Goal: Task Accomplishment & Management: Use online tool/utility

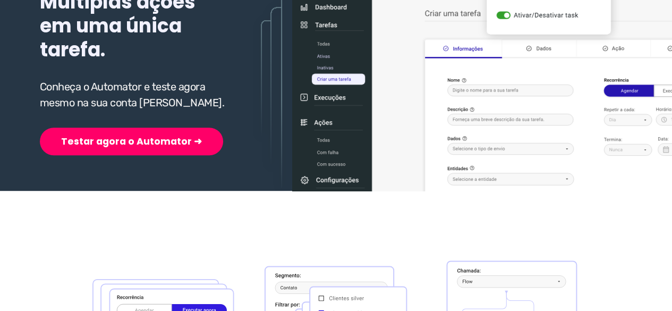
scroll to position [213, 0]
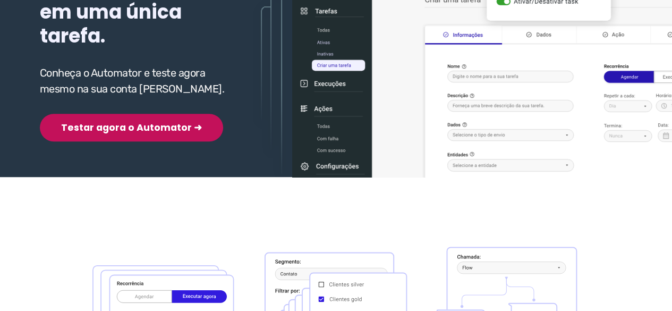
click at [134, 122] on button "Testar agora o Automator ➜" at bounding box center [131, 128] width 183 height 28
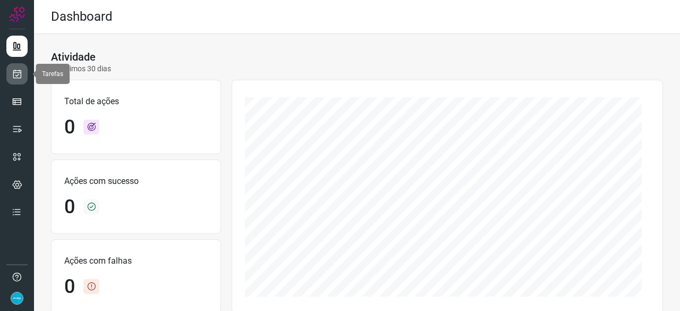
click at [17, 75] on icon at bounding box center [17, 74] width 11 height 11
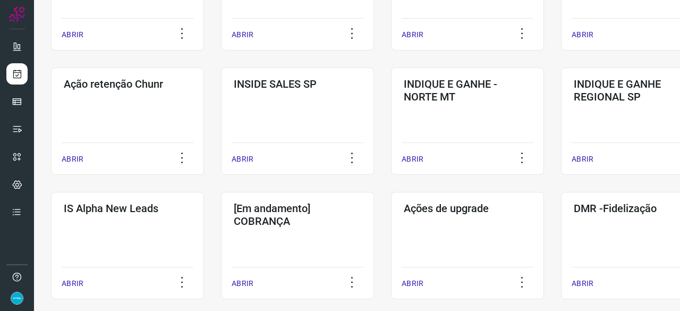
scroll to position [372, 0]
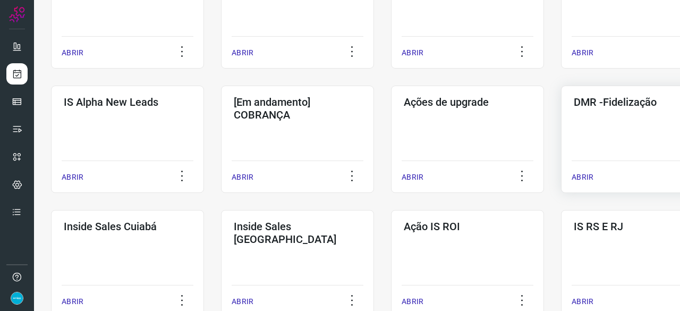
click at [587, 175] on p "ABRIR" at bounding box center [583, 177] width 22 height 11
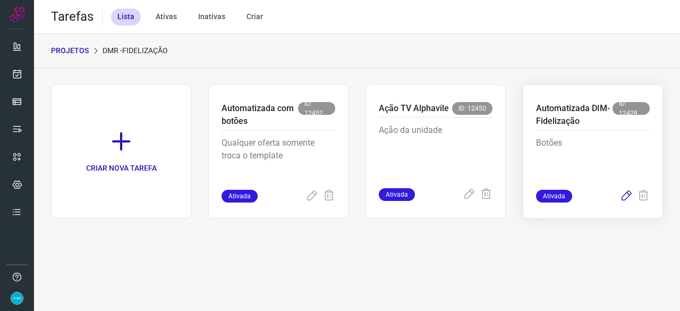
click at [628, 196] on icon at bounding box center [626, 196] width 13 height 13
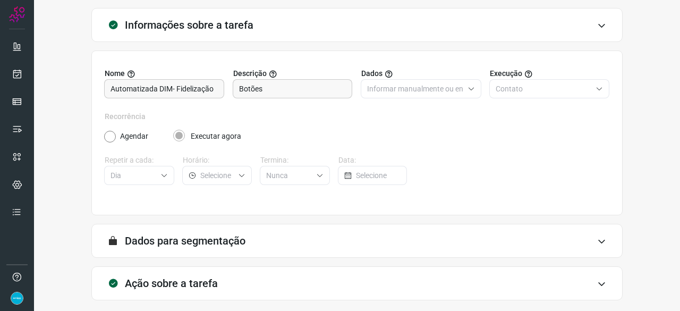
scroll to position [104, 0]
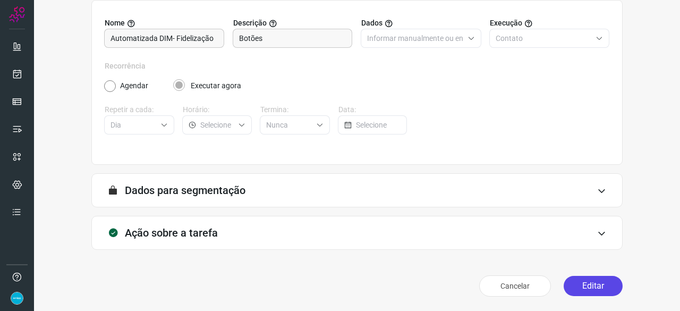
click at [581, 283] on button "Editar" at bounding box center [593, 286] width 59 height 20
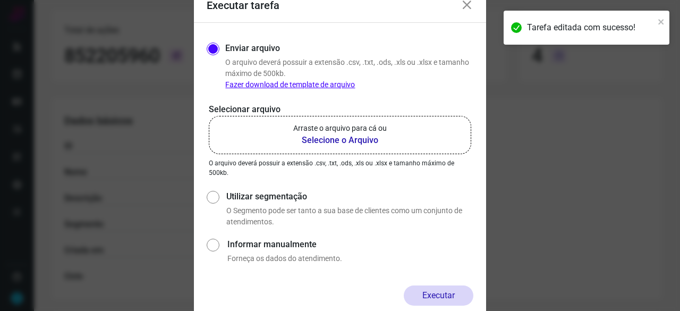
click at [343, 135] on b "Selecione o Arquivo" at bounding box center [340, 140] width 94 height 13
click at [0, 0] on input "Arraste o arquivo para cá ou Selecione o Arquivo" at bounding box center [0, 0] width 0 height 0
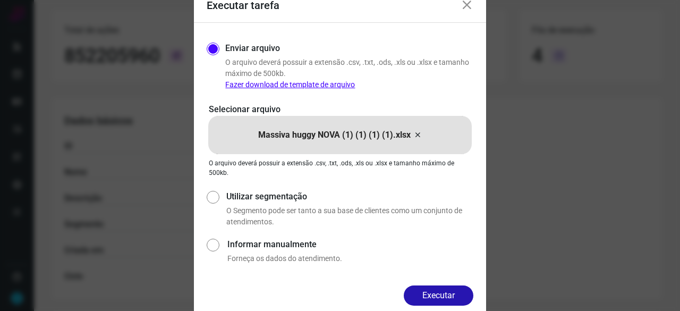
click at [447, 292] on button "Executar" at bounding box center [439, 295] width 70 height 20
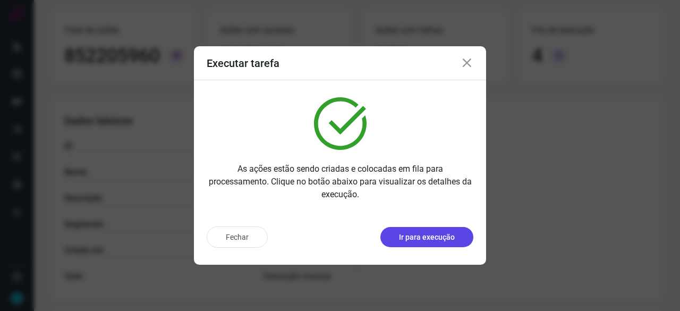
click at [402, 234] on p "Ir para execução" at bounding box center [427, 237] width 56 height 11
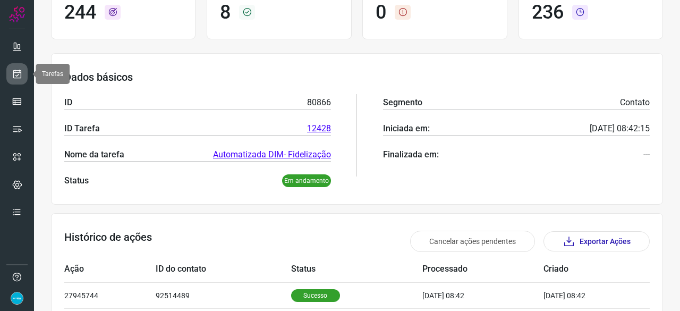
click at [23, 77] on link at bounding box center [16, 73] width 21 height 21
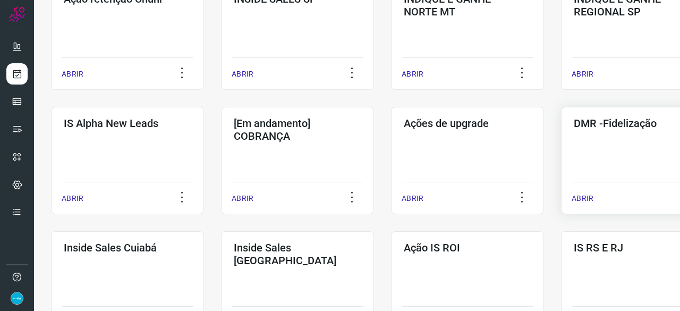
click at [589, 198] on p "ABRIR" at bounding box center [583, 198] width 22 height 11
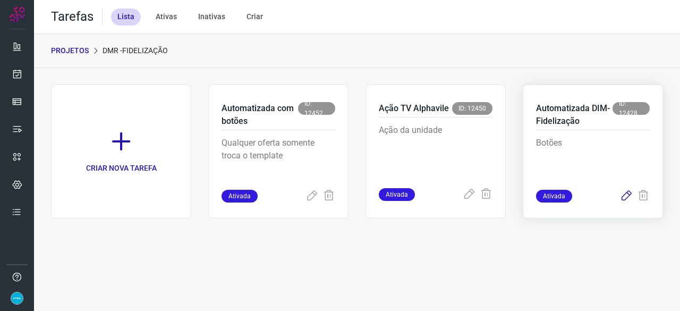
click at [627, 195] on icon at bounding box center [626, 196] width 13 height 13
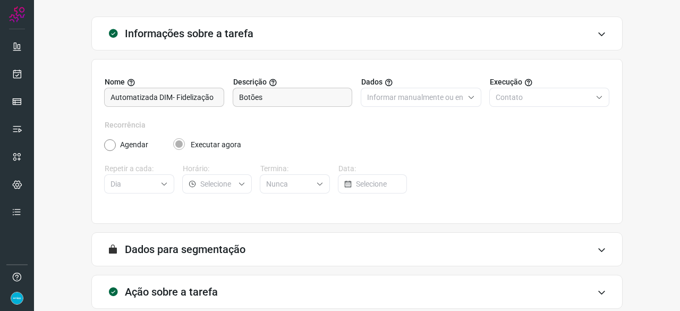
scroll to position [104, 0]
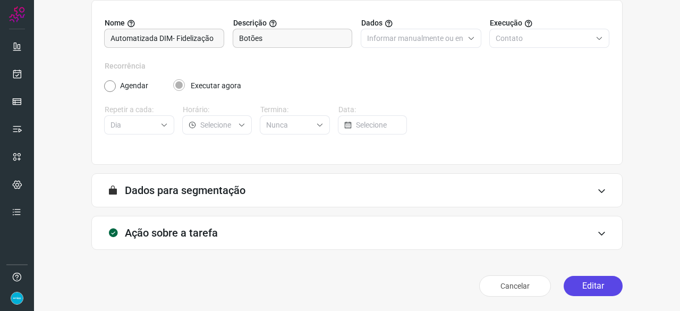
click at [587, 288] on button "Editar" at bounding box center [593, 286] width 59 height 20
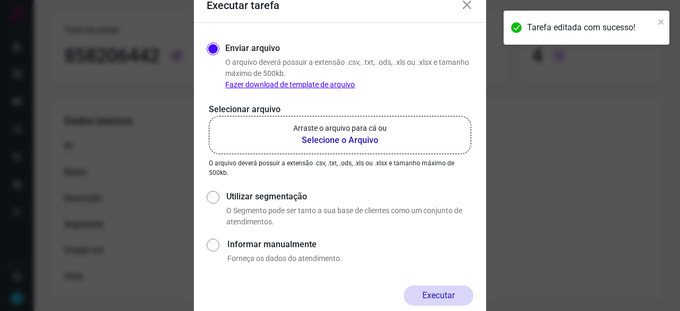
click at [347, 141] on b "Selecione o Arquivo" at bounding box center [340, 140] width 94 height 13
click at [0, 0] on input "Arraste o arquivo para cá ou Selecione o Arquivo" at bounding box center [0, 0] width 0 height 0
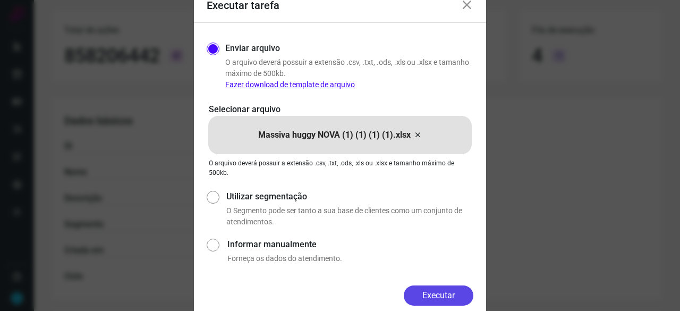
click at [442, 292] on button "Executar" at bounding box center [439, 295] width 70 height 20
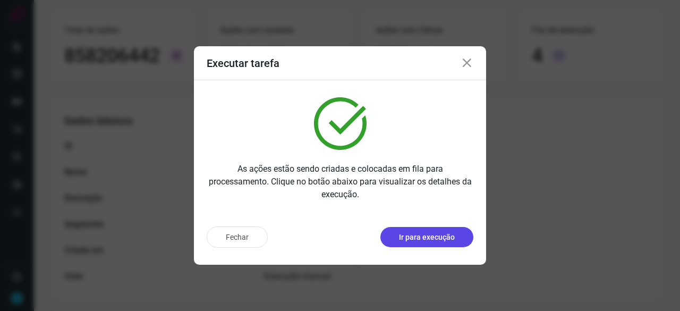
click at [430, 234] on p "Ir para execução" at bounding box center [427, 237] width 56 height 11
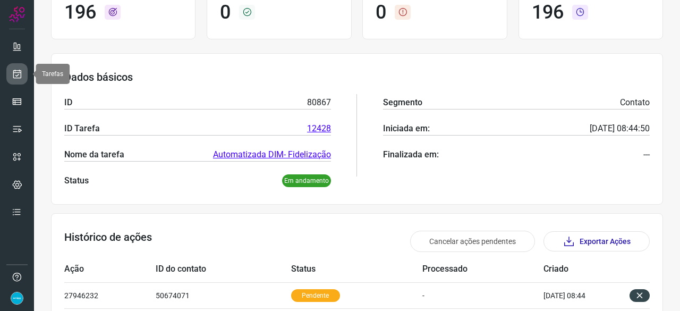
click at [10, 69] on link at bounding box center [16, 73] width 21 height 21
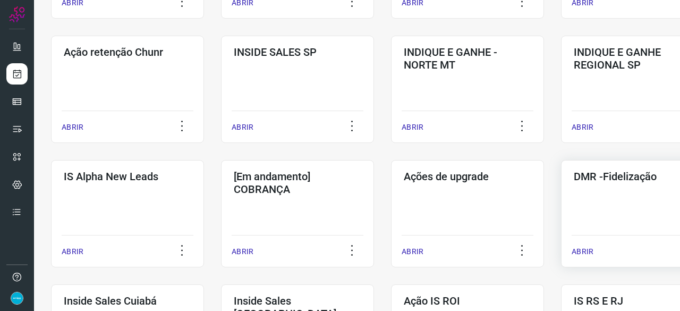
click at [586, 251] on p "ABRIR" at bounding box center [583, 251] width 22 height 11
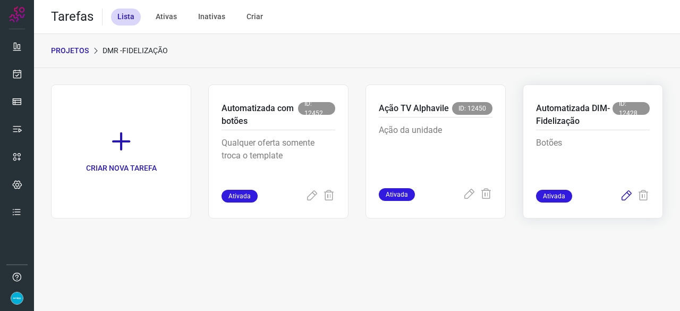
click at [625, 195] on icon at bounding box center [626, 196] width 13 height 13
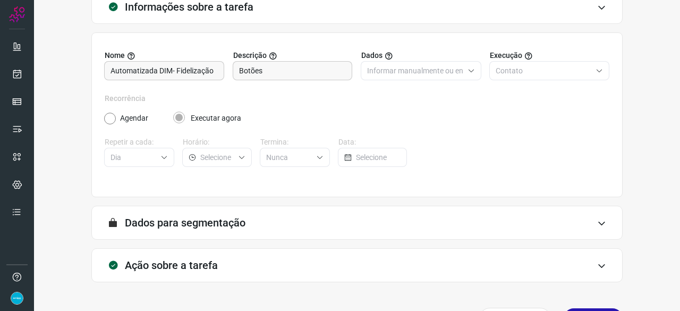
scroll to position [104, 0]
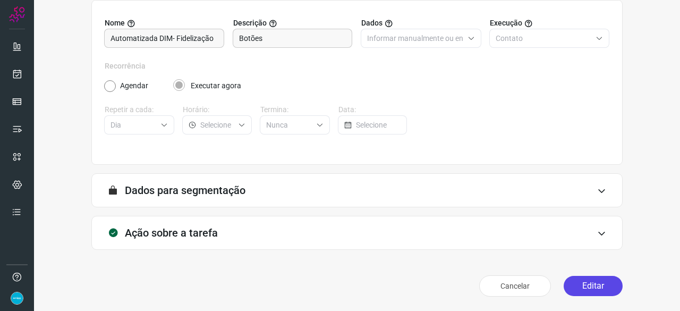
click at [577, 284] on button "Editar" at bounding box center [593, 286] width 59 height 20
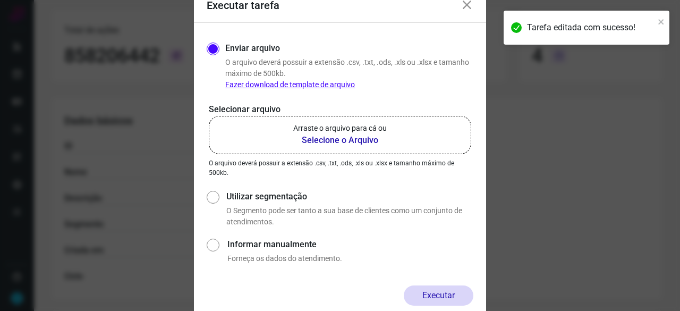
click at [331, 142] on b "Selecione o Arquivo" at bounding box center [340, 140] width 94 height 13
click at [0, 0] on input "Arraste o arquivo para cá ou Selecione o Arquivo" at bounding box center [0, 0] width 0 height 0
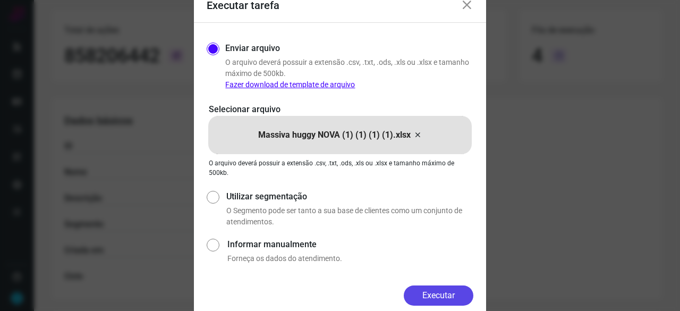
click at [427, 294] on button "Executar" at bounding box center [439, 295] width 70 height 20
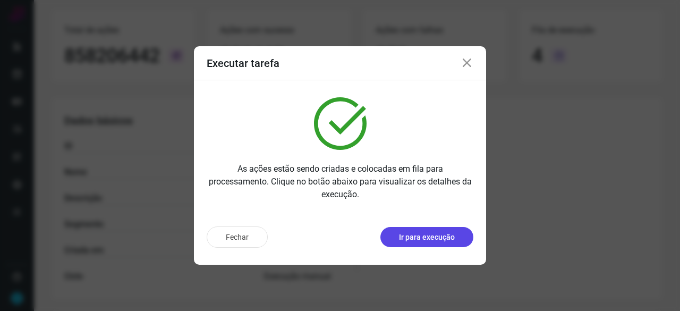
click at [425, 240] on p "Ir para execução" at bounding box center [427, 237] width 56 height 11
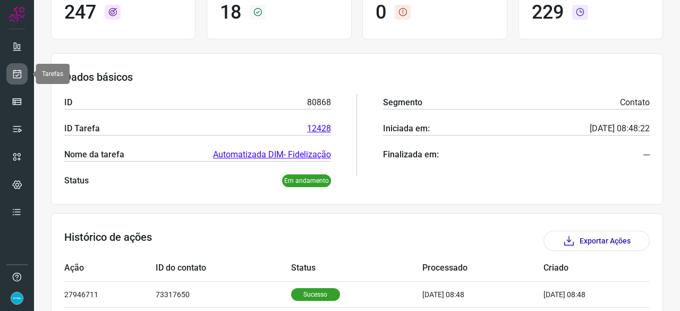
click at [21, 74] on icon at bounding box center [17, 74] width 11 height 11
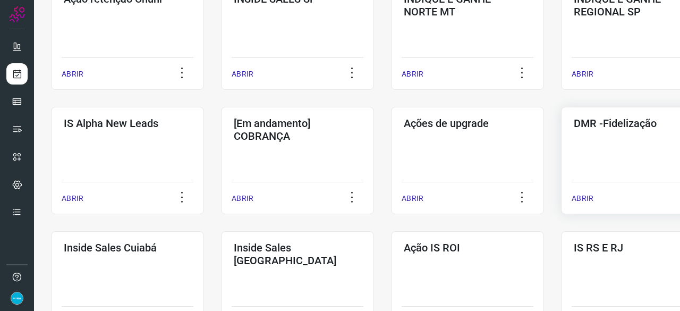
click at [587, 197] on p "ABRIR" at bounding box center [583, 198] width 22 height 11
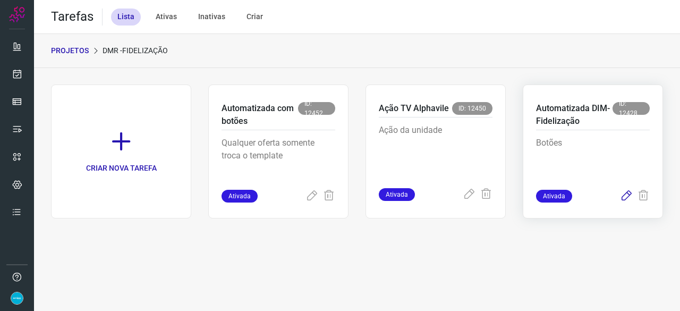
click at [626, 195] on icon at bounding box center [626, 196] width 13 height 13
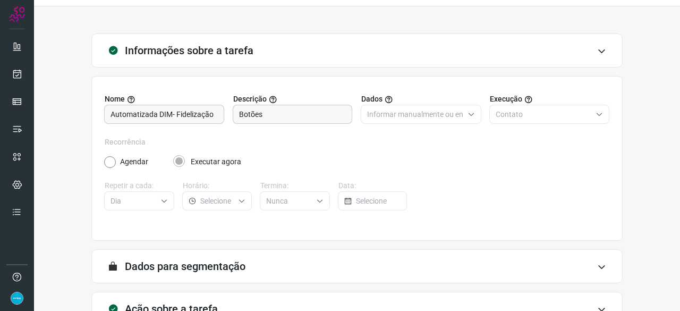
scroll to position [104, 0]
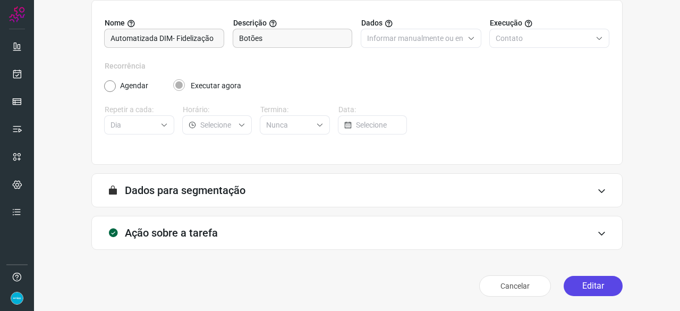
click at [598, 286] on button "Editar" at bounding box center [593, 286] width 59 height 20
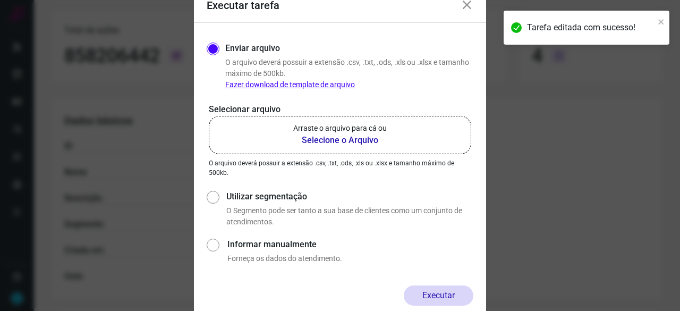
click at [310, 139] on b "Selecione o Arquivo" at bounding box center [340, 140] width 94 height 13
click at [0, 0] on input "Arraste o arquivo para cá ou Selecione o Arquivo" at bounding box center [0, 0] width 0 height 0
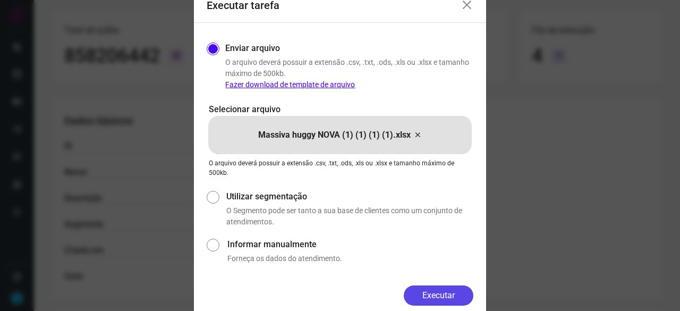
click at [461, 294] on button "Executar" at bounding box center [439, 295] width 70 height 20
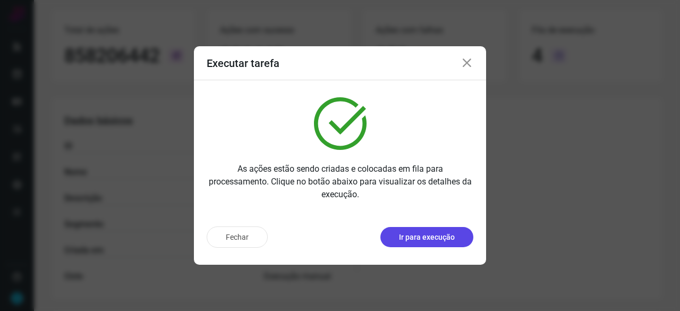
click at [439, 240] on p "Ir para execução" at bounding box center [427, 237] width 56 height 11
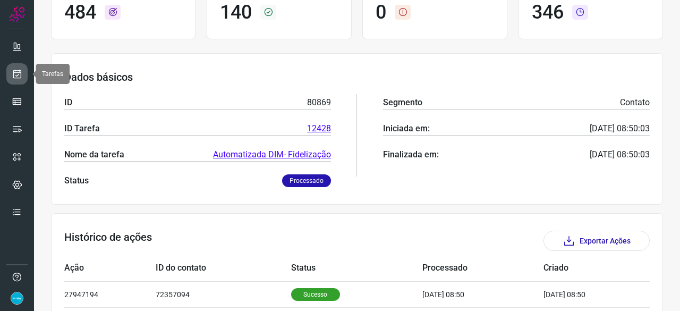
click at [20, 75] on icon at bounding box center [17, 74] width 11 height 11
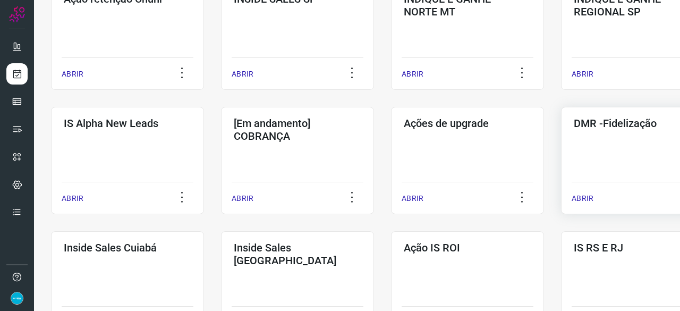
click at [592, 197] on p "ABRIR" at bounding box center [583, 198] width 22 height 11
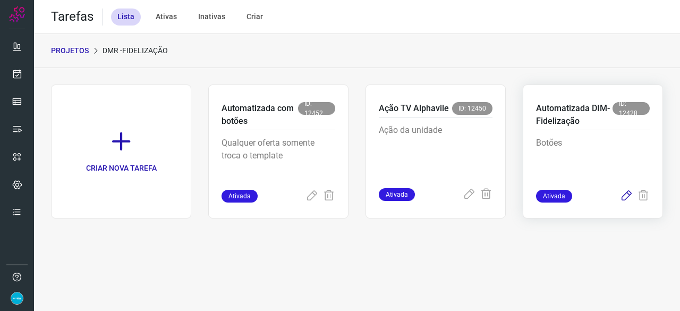
click at [628, 191] on icon at bounding box center [626, 196] width 13 height 13
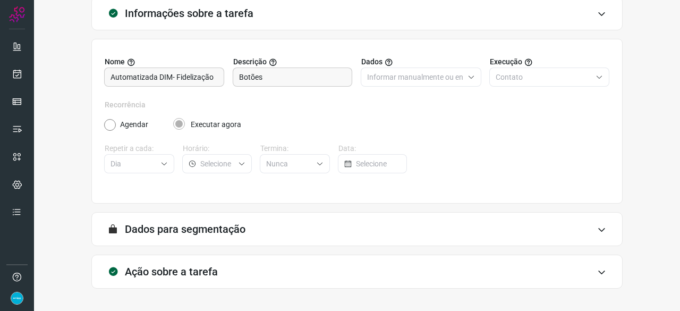
scroll to position [104, 0]
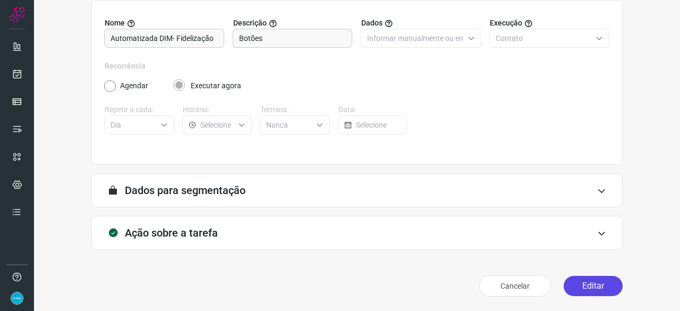
click at [591, 285] on button "Editar" at bounding box center [593, 286] width 59 height 20
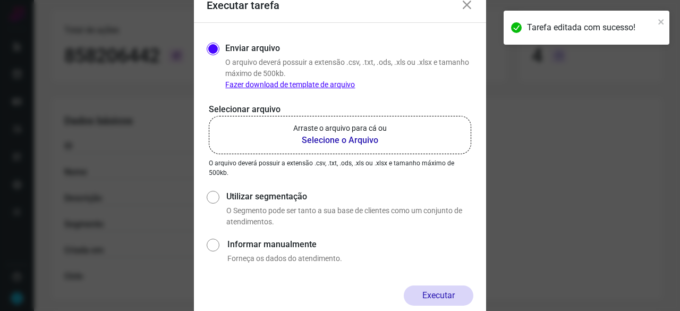
click at [327, 139] on b "Selecione o Arquivo" at bounding box center [340, 140] width 94 height 13
click at [0, 0] on input "Arraste o arquivo para cá ou Selecione o Arquivo" at bounding box center [0, 0] width 0 height 0
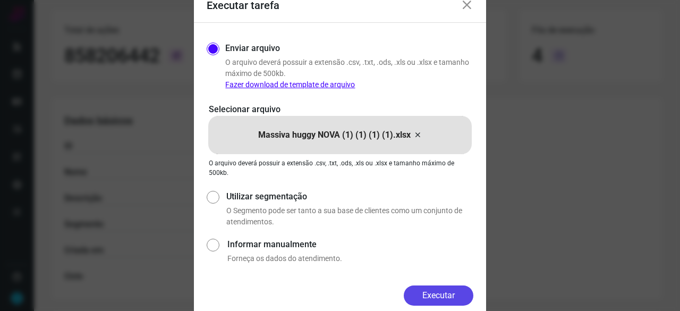
click at [440, 292] on button "Executar" at bounding box center [439, 295] width 70 height 20
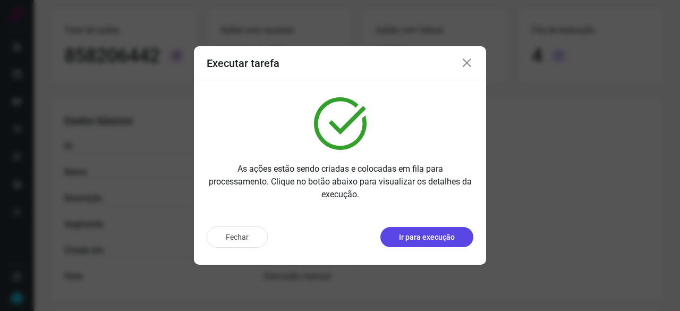
click at [441, 234] on p "Ir para execução" at bounding box center [427, 237] width 56 height 11
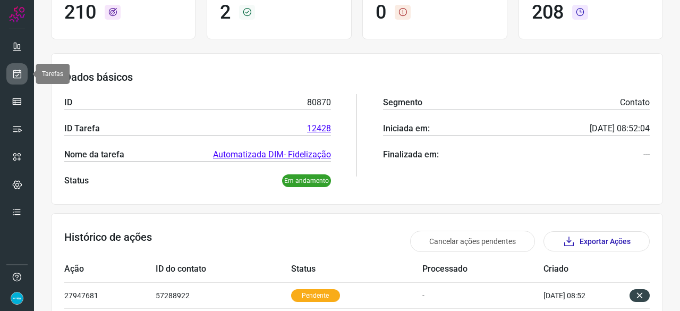
click at [26, 74] on link at bounding box center [16, 73] width 21 height 21
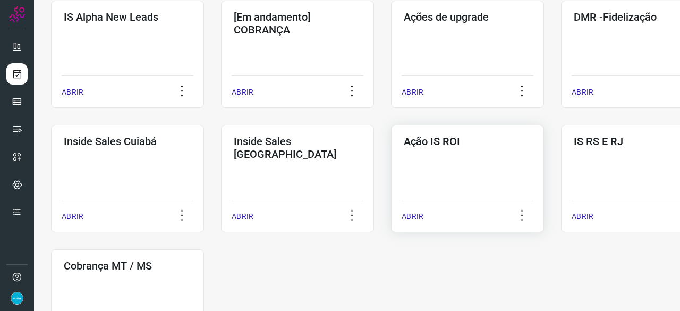
scroll to position [404, 0]
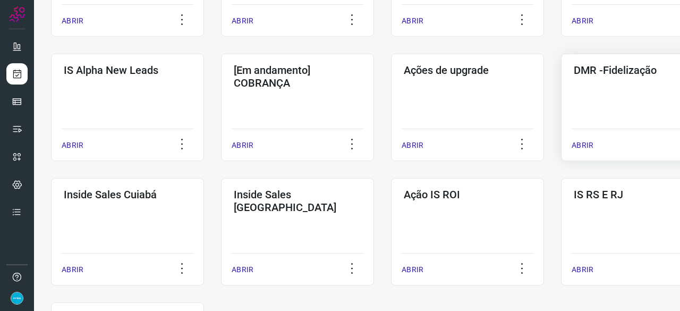
click at [589, 145] on p "ABRIR" at bounding box center [583, 145] width 22 height 11
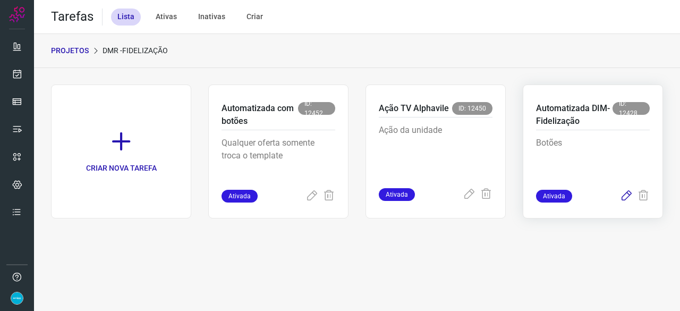
click at [630, 193] on icon at bounding box center [626, 196] width 13 height 13
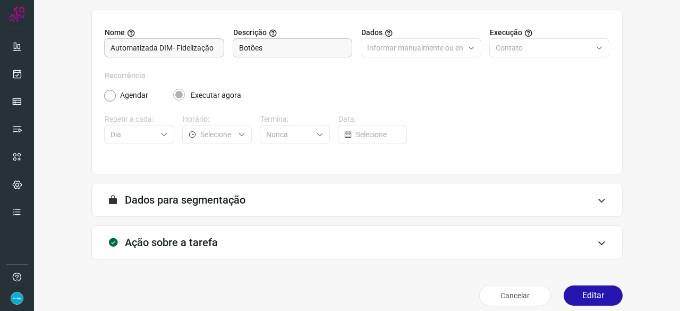
scroll to position [104, 0]
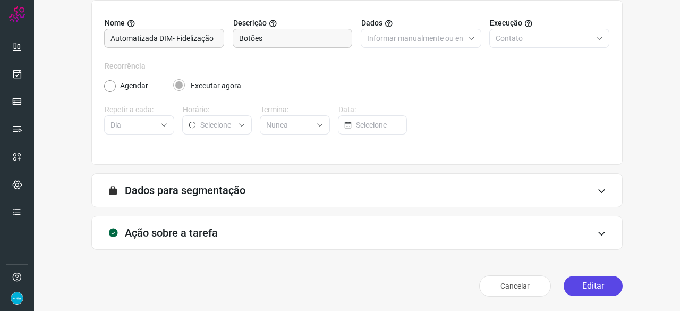
click at [582, 287] on button "Editar" at bounding box center [593, 286] width 59 height 20
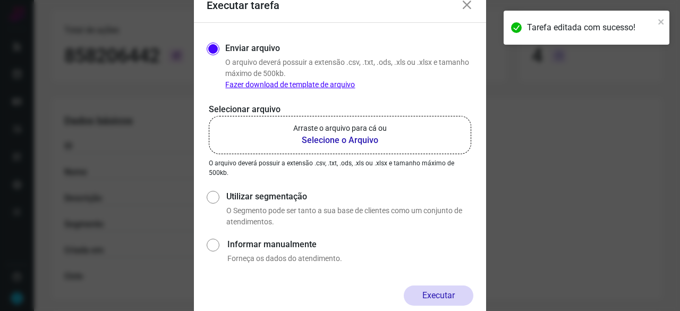
click at [337, 141] on b "Selecione o Arquivo" at bounding box center [340, 140] width 94 height 13
click at [0, 0] on input "Arraste o arquivo para cá ou Selecione o Arquivo" at bounding box center [0, 0] width 0 height 0
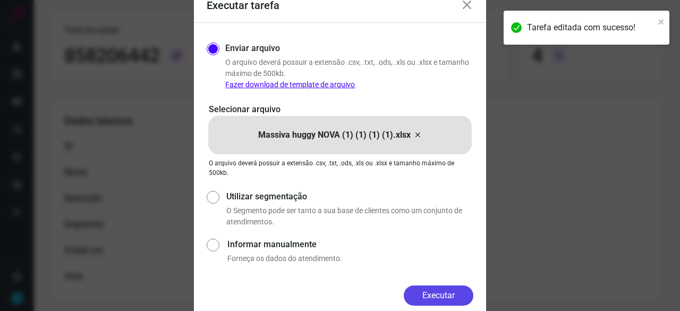
click at [432, 295] on button "Executar" at bounding box center [439, 295] width 70 height 20
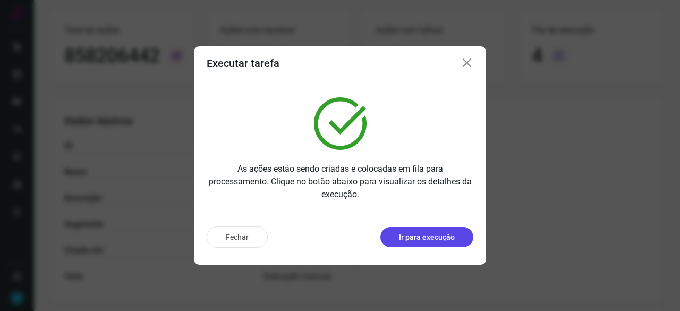
click at [423, 237] on p "Ir para execução" at bounding box center [427, 237] width 56 height 11
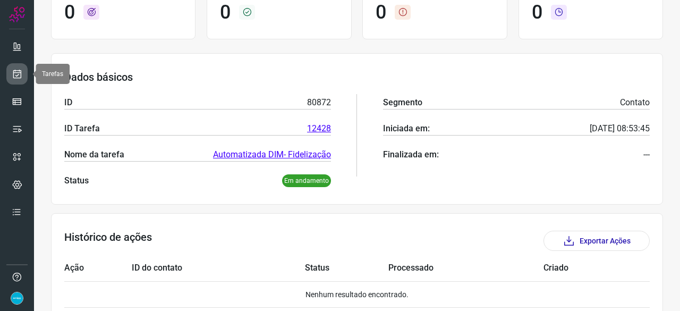
click at [11, 72] on link at bounding box center [16, 73] width 21 height 21
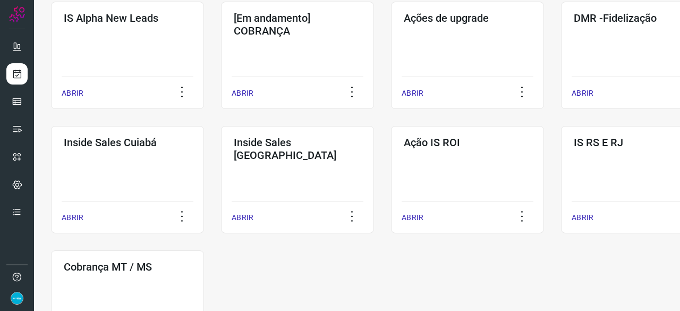
scroll to position [457, 0]
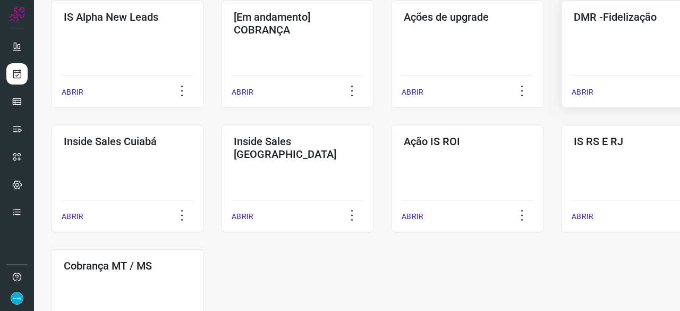
click at [585, 93] on p "ABRIR" at bounding box center [583, 92] width 22 height 11
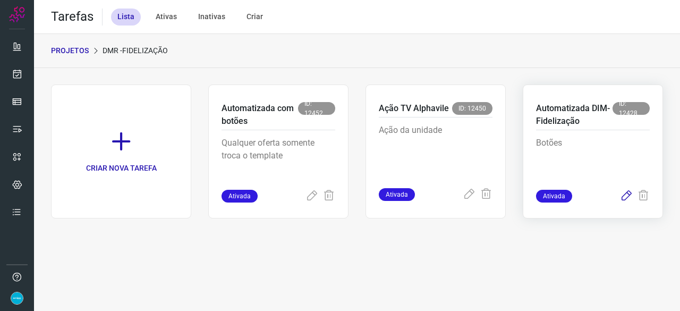
click at [625, 192] on icon at bounding box center [626, 196] width 13 height 13
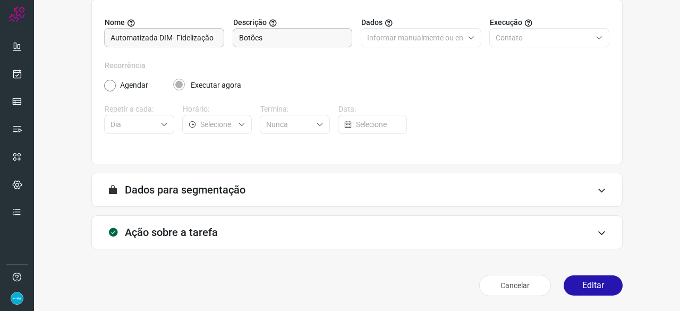
scroll to position [104, 0]
click at [602, 287] on button "Editar" at bounding box center [593, 286] width 59 height 20
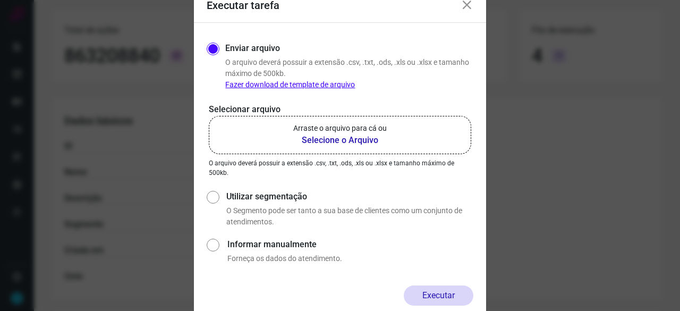
click at [324, 139] on b "Selecione o Arquivo" at bounding box center [340, 140] width 94 height 13
click at [0, 0] on input "Arraste o arquivo para cá ou Selecione o Arquivo" at bounding box center [0, 0] width 0 height 0
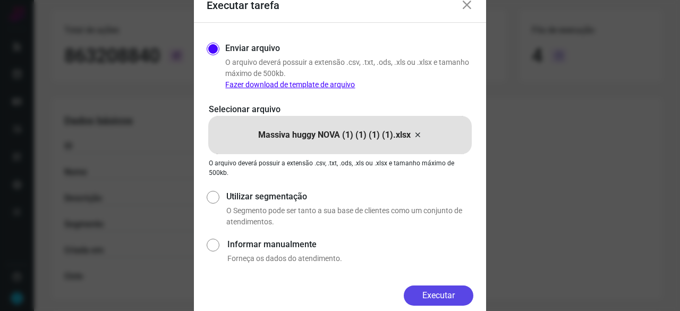
click at [459, 298] on button "Executar" at bounding box center [439, 295] width 70 height 20
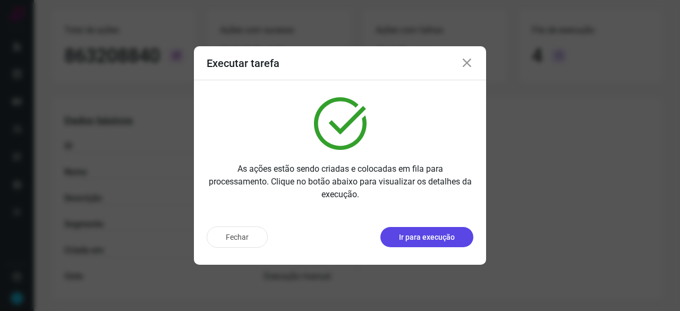
click at [445, 243] on button "Ir para execução" at bounding box center [427, 237] width 93 height 20
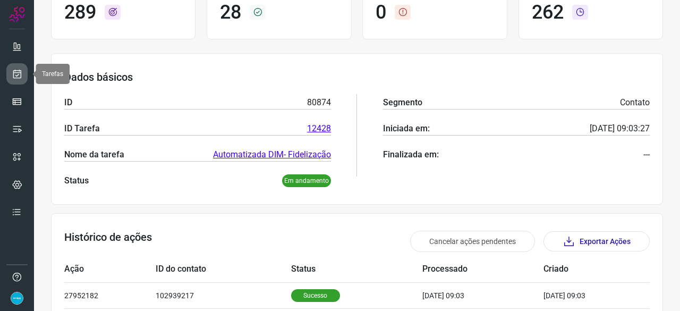
click at [21, 69] on icon at bounding box center [17, 74] width 11 height 11
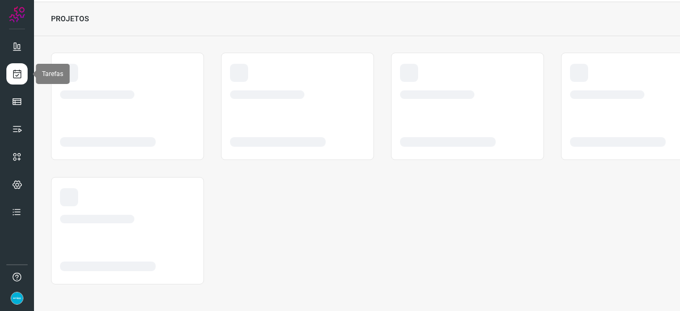
scroll to position [32, 0]
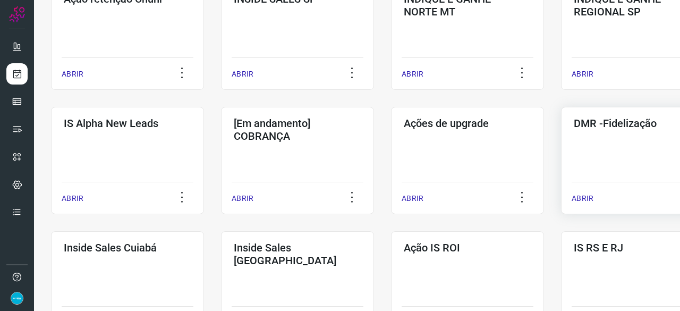
click at [585, 199] on p "ABRIR" at bounding box center [583, 198] width 22 height 11
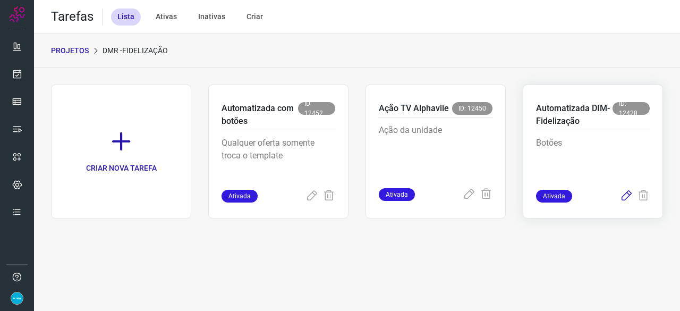
click at [628, 196] on icon at bounding box center [626, 196] width 13 height 13
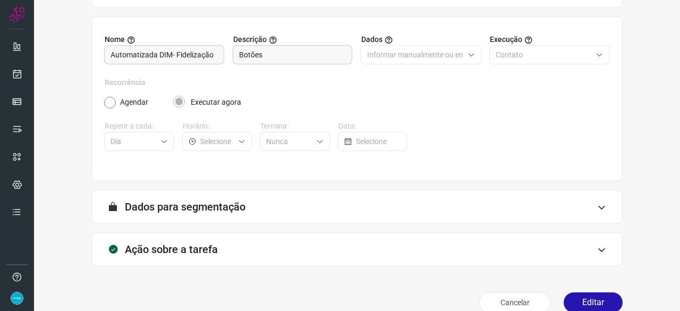
scroll to position [104, 0]
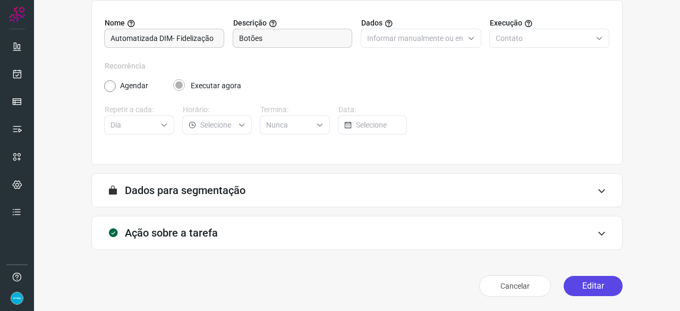
click at [588, 282] on button "Editar" at bounding box center [593, 286] width 59 height 20
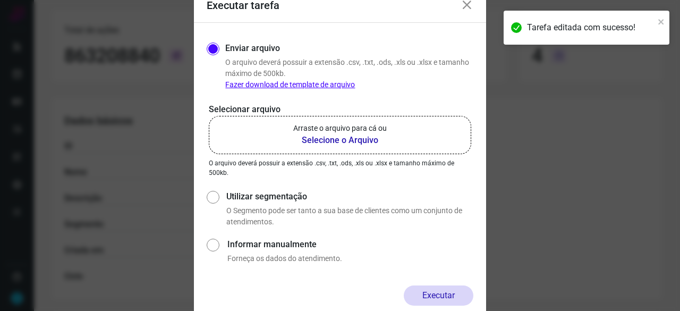
click at [325, 141] on b "Selecione o Arquivo" at bounding box center [340, 140] width 94 height 13
click at [0, 0] on input "Arraste o arquivo para cá ou Selecione o Arquivo" at bounding box center [0, 0] width 0 height 0
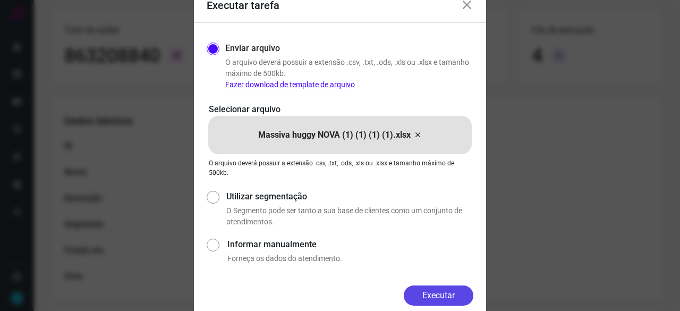
click at [439, 297] on button "Executar" at bounding box center [439, 295] width 70 height 20
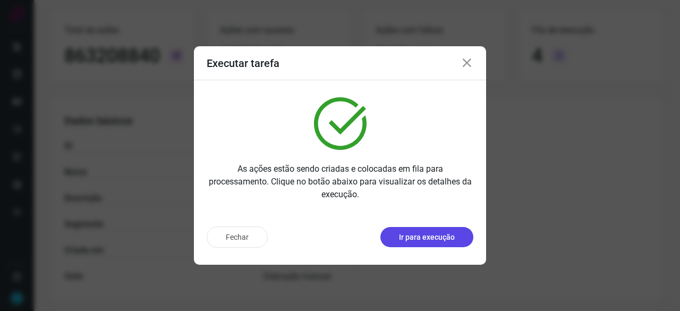
click at [428, 237] on p "Ir para execução" at bounding box center [427, 237] width 56 height 11
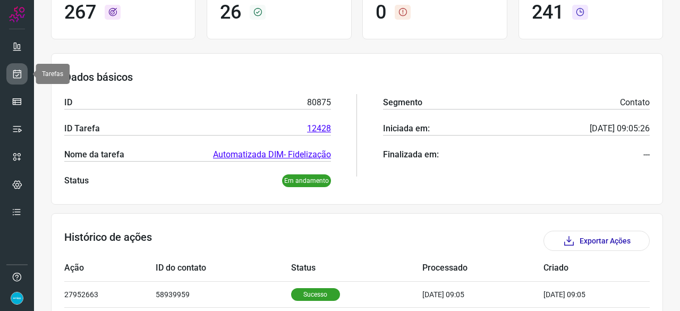
click at [18, 71] on icon at bounding box center [17, 74] width 11 height 11
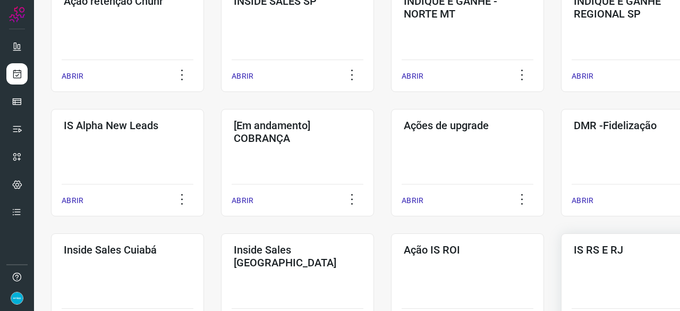
scroll to position [351, 0]
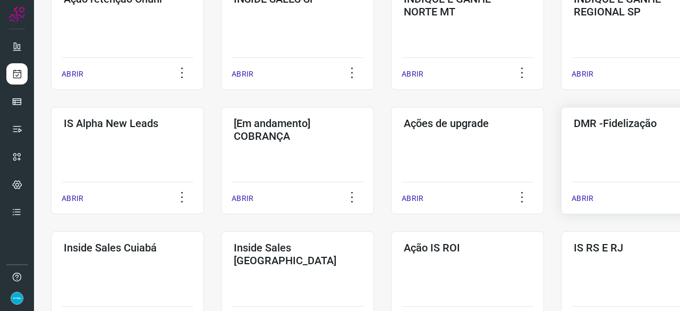
click at [583, 196] on p "ABRIR" at bounding box center [583, 198] width 22 height 11
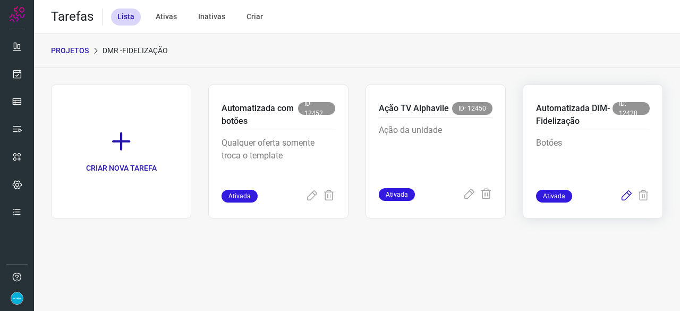
click at [624, 197] on icon at bounding box center [626, 196] width 13 height 13
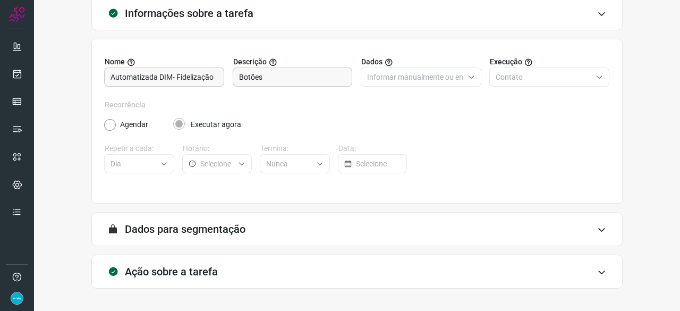
scroll to position [104, 0]
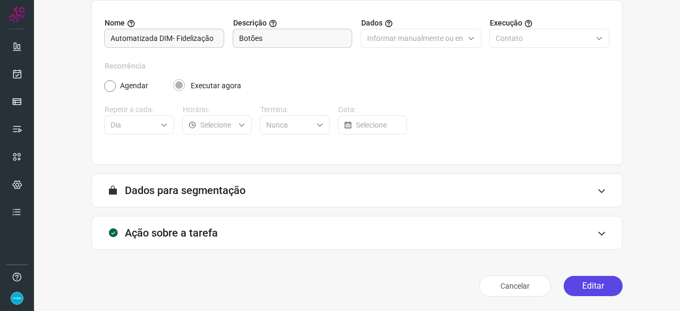
click at [593, 288] on button "Editar" at bounding box center [593, 286] width 59 height 20
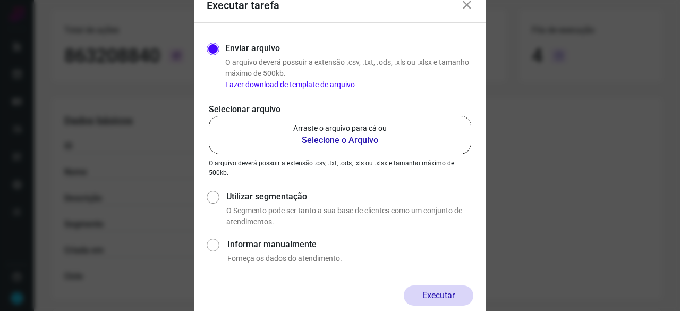
click at [332, 141] on b "Selecione o Arquivo" at bounding box center [340, 140] width 94 height 13
click at [0, 0] on input "Arraste o arquivo para cá ou Selecione o Arquivo" at bounding box center [0, 0] width 0 height 0
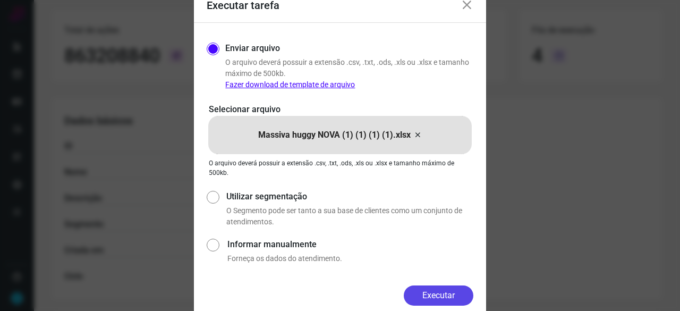
click at [445, 291] on button "Executar" at bounding box center [439, 295] width 70 height 20
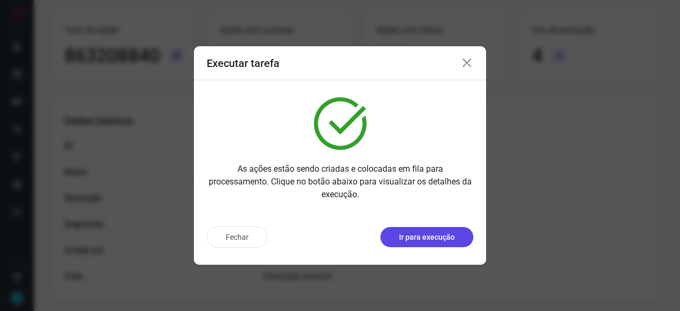
click at [441, 232] on p "Ir para execução" at bounding box center [427, 237] width 56 height 11
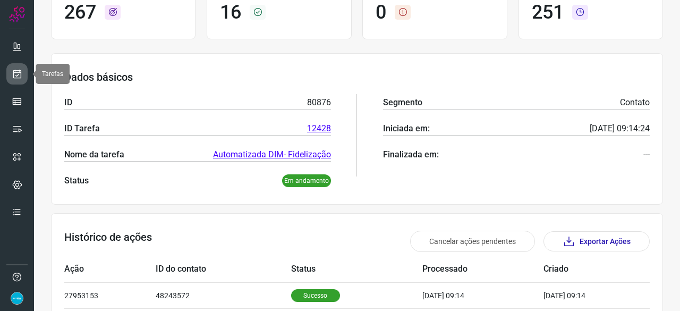
click at [15, 71] on icon at bounding box center [17, 74] width 11 height 11
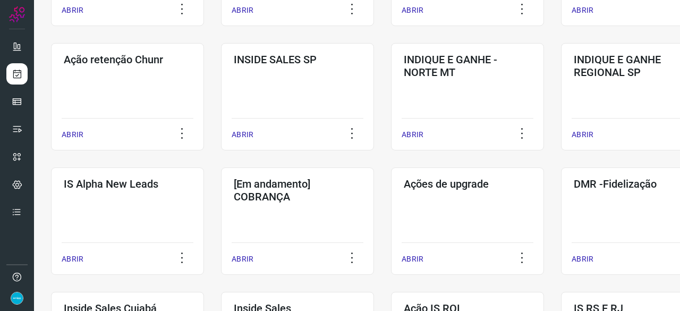
scroll to position [298, 0]
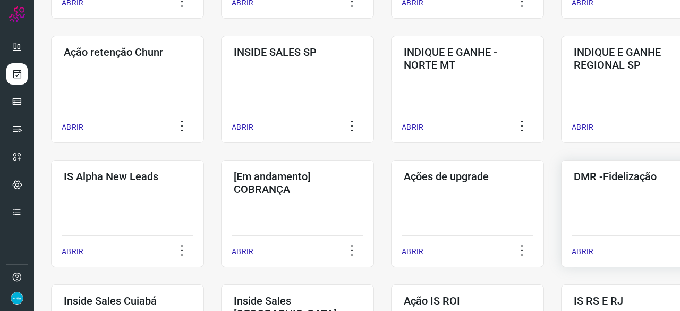
click at [590, 248] on p "ABRIR" at bounding box center [583, 251] width 22 height 11
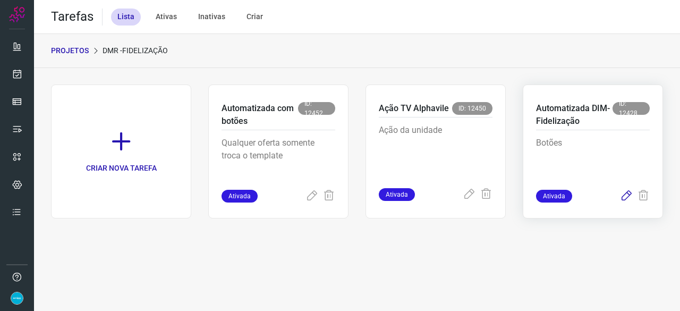
click at [628, 196] on icon at bounding box center [626, 196] width 13 height 13
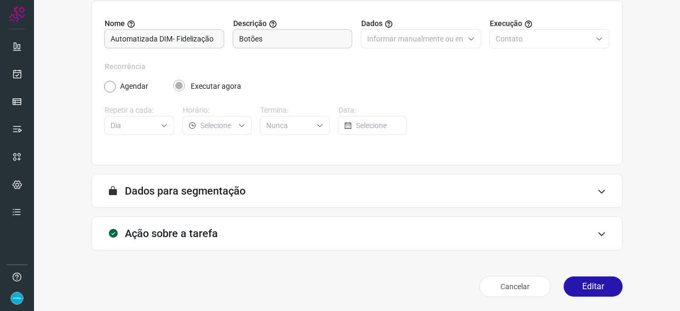
scroll to position [104, 0]
click at [594, 287] on button "Editar" at bounding box center [593, 286] width 59 height 20
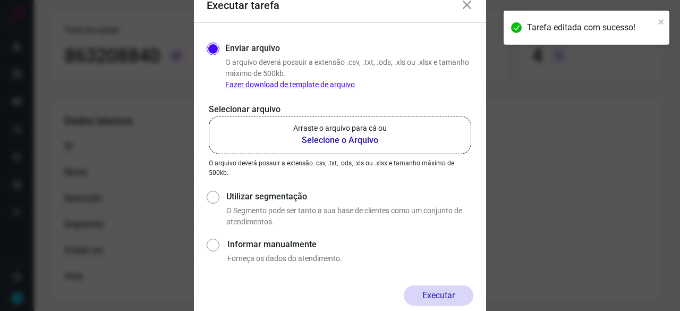
click at [329, 140] on b "Selecione o Arquivo" at bounding box center [340, 140] width 94 height 13
click at [0, 0] on input "Arraste o arquivo para cá ou Selecione o Arquivo" at bounding box center [0, 0] width 0 height 0
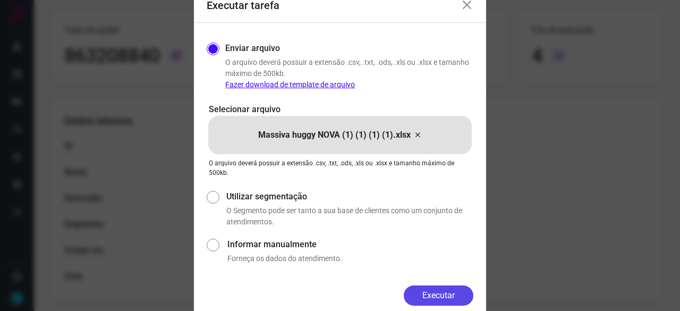
click at [423, 299] on button "Executar" at bounding box center [439, 295] width 70 height 20
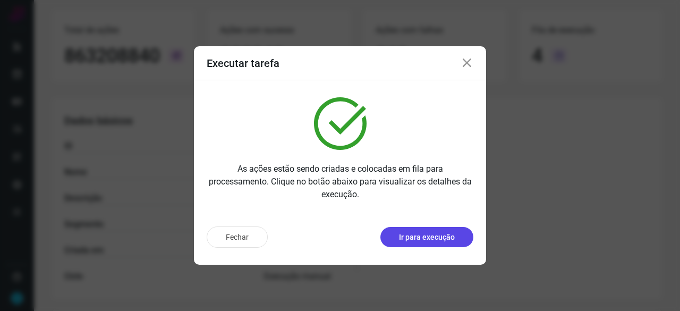
click at [419, 235] on p "Ir para execução" at bounding box center [427, 237] width 56 height 11
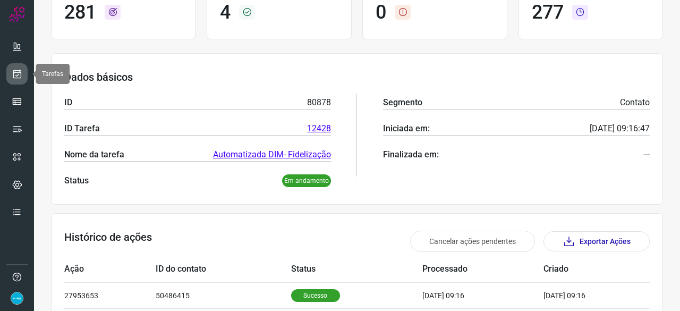
click at [21, 73] on icon at bounding box center [17, 74] width 11 height 11
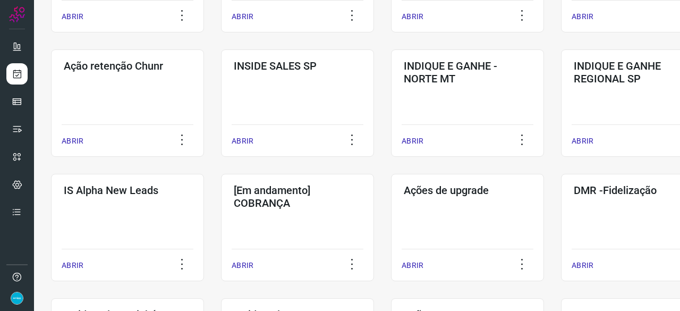
scroll to position [351, 0]
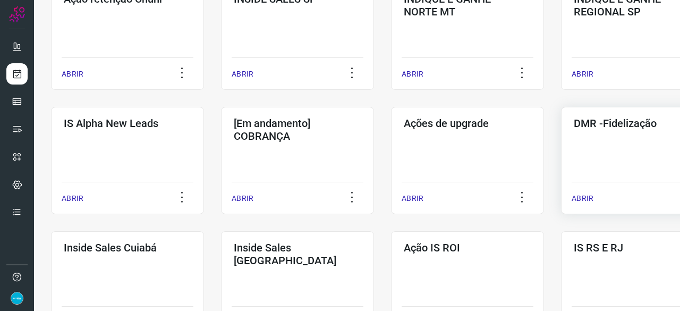
click at [587, 199] on p "ABRIR" at bounding box center [583, 198] width 22 height 11
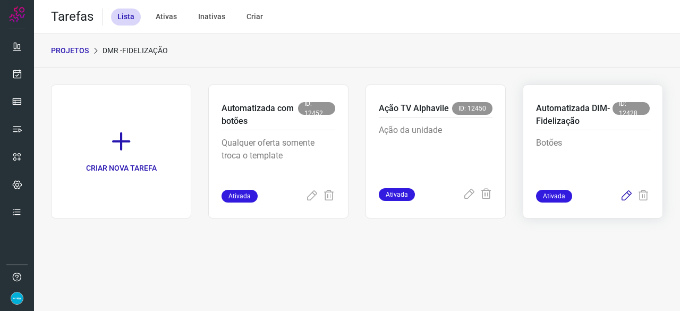
click at [627, 199] on icon at bounding box center [626, 196] width 13 height 13
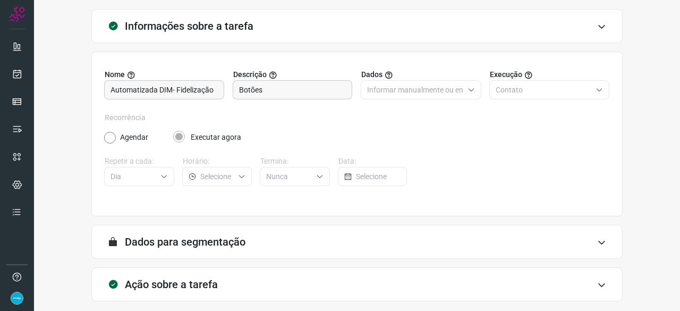
scroll to position [104, 0]
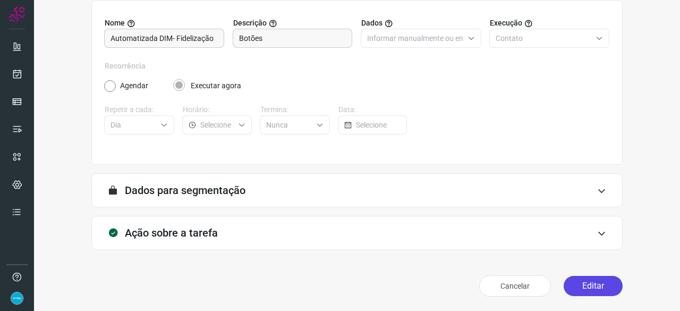
click at [586, 289] on button "Editar" at bounding box center [593, 286] width 59 height 20
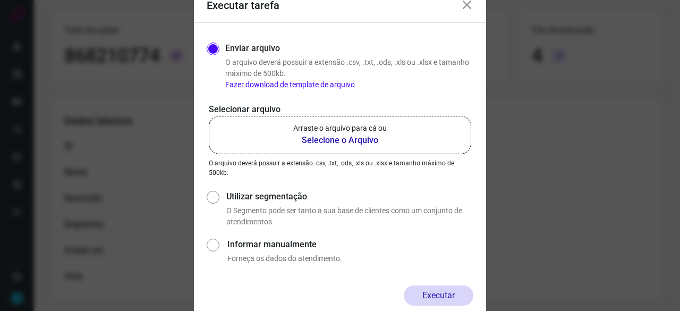
click at [327, 139] on b "Selecione o Arquivo" at bounding box center [340, 140] width 94 height 13
click at [0, 0] on input "Arraste o arquivo para cá ou Selecione o Arquivo" at bounding box center [0, 0] width 0 height 0
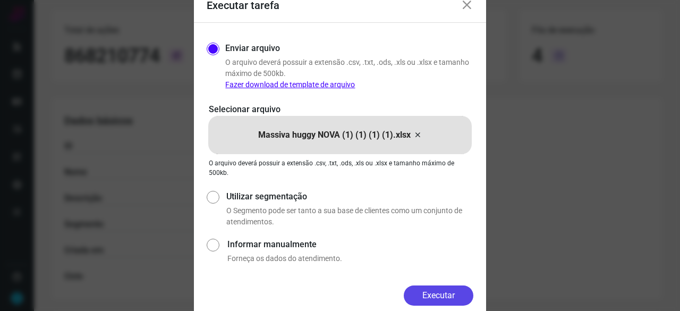
click at [434, 291] on button "Executar" at bounding box center [439, 295] width 70 height 20
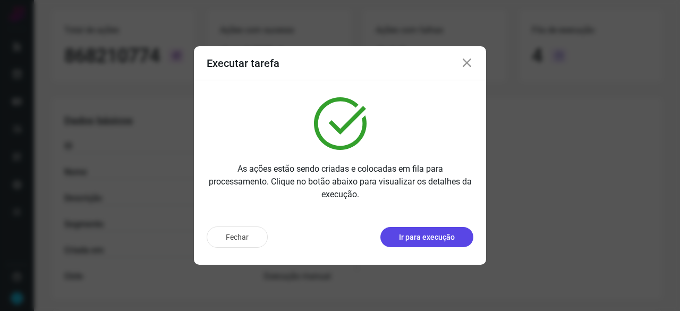
click at [419, 245] on button "Ir para execução" at bounding box center [427, 237] width 93 height 20
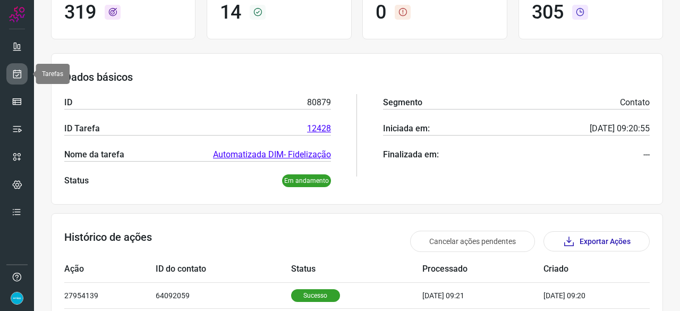
click at [14, 73] on icon at bounding box center [17, 74] width 11 height 11
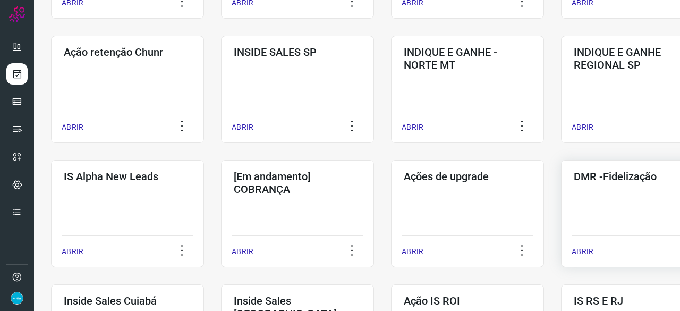
click at [584, 249] on p "ABRIR" at bounding box center [583, 251] width 22 height 11
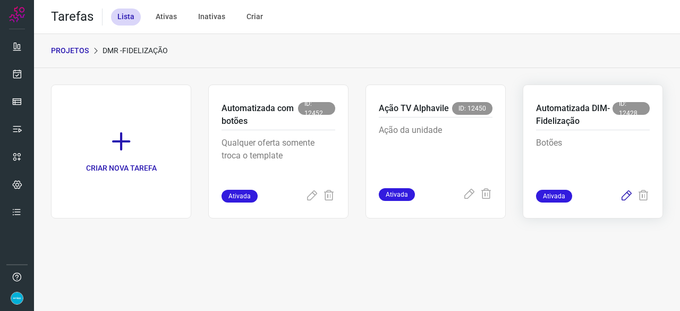
click at [625, 194] on icon at bounding box center [626, 196] width 13 height 13
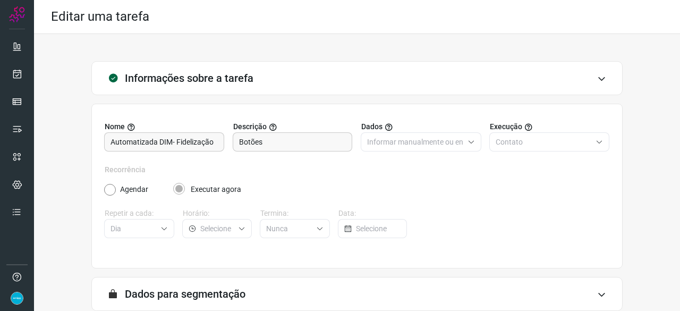
scroll to position [104, 0]
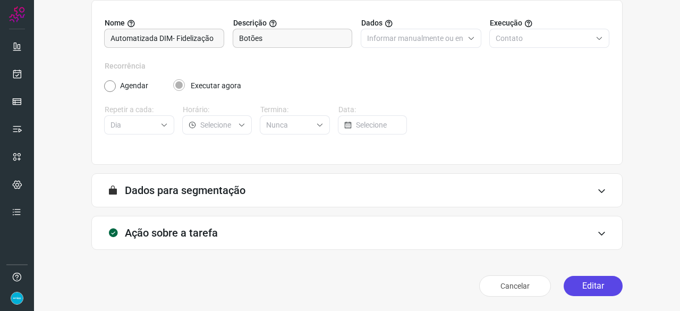
click at [571, 284] on button "Editar" at bounding box center [593, 286] width 59 height 20
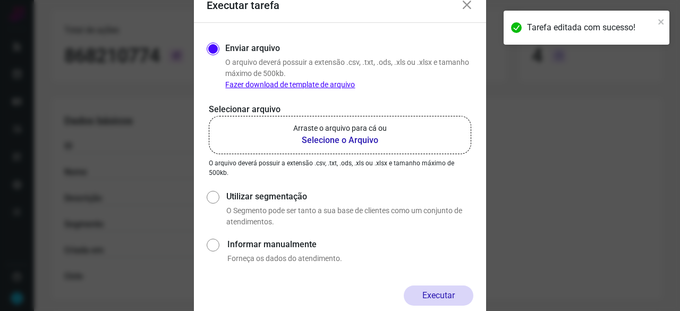
click at [317, 141] on b "Selecione o Arquivo" at bounding box center [340, 140] width 94 height 13
click at [0, 0] on input "Arraste o arquivo para cá ou Selecione o Arquivo" at bounding box center [0, 0] width 0 height 0
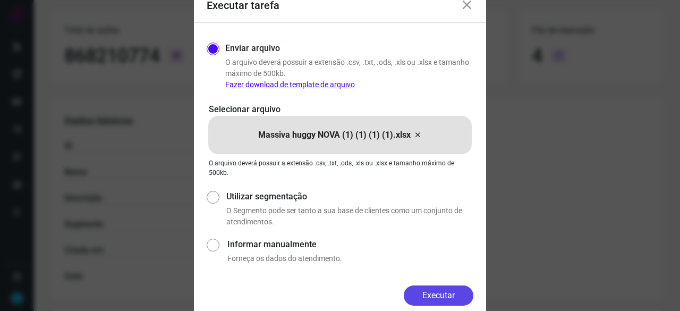
click at [458, 292] on button "Executar" at bounding box center [439, 295] width 70 height 20
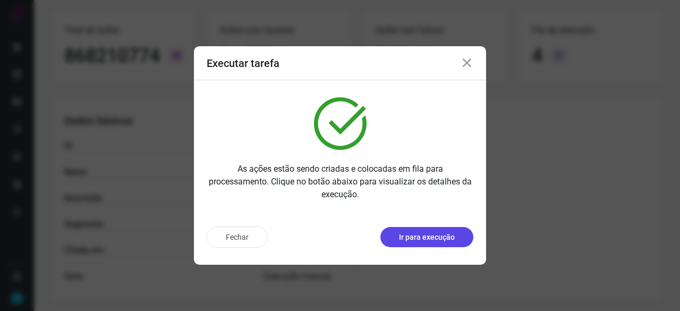
click at [411, 239] on p "Ir para execução" at bounding box center [427, 237] width 56 height 11
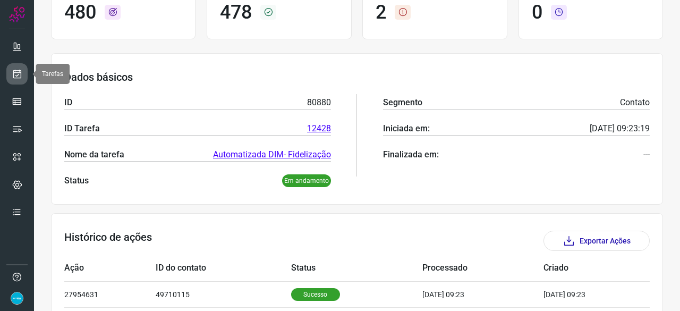
click at [15, 73] on icon at bounding box center [17, 74] width 11 height 11
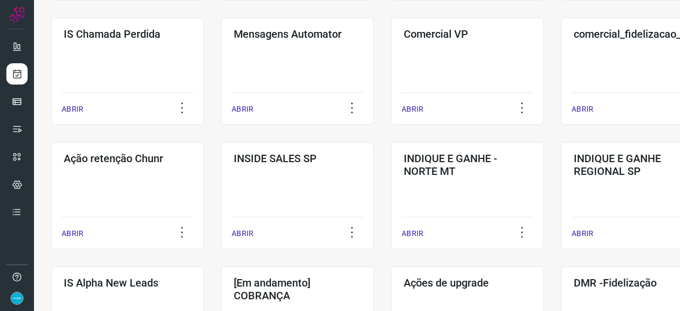
scroll to position [298, 0]
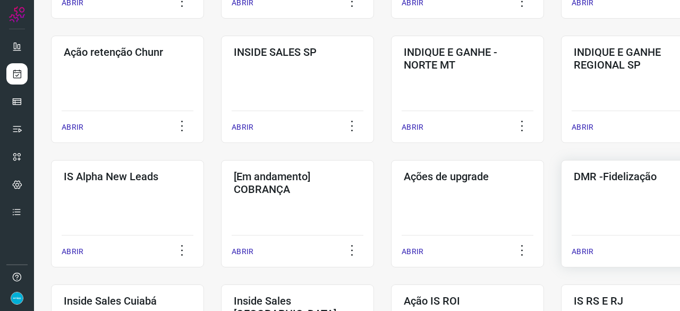
click at [585, 252] on p "ABRIR" at bounding box center [583, 251] width 22 height 11
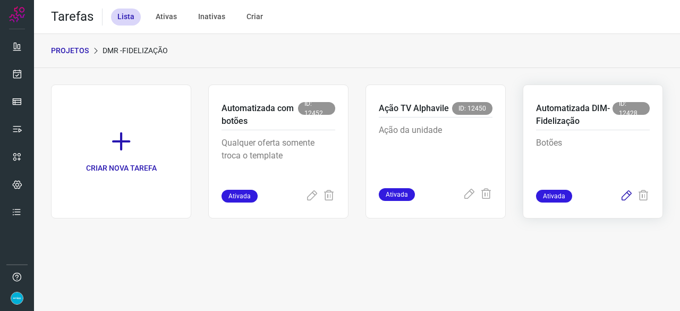
click at [628, 195] on icon at bounding box center [626, 196] width 13 height 13
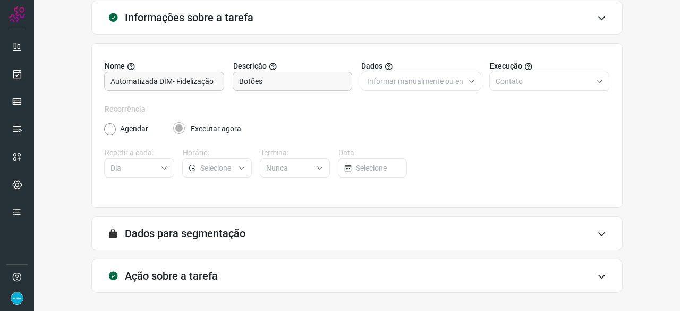
scroll to position [104, 0]
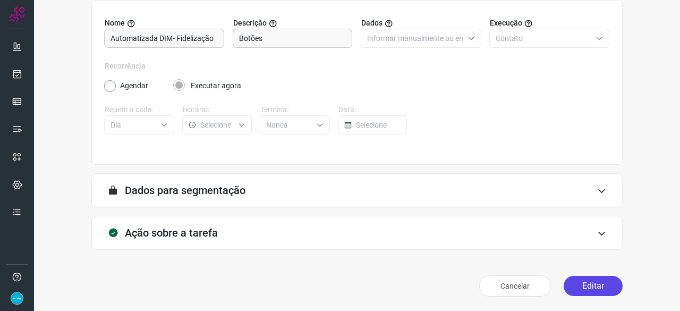
click at [592, 289] on button "Editar" at bounding box center [593, 286] width 59 height 20
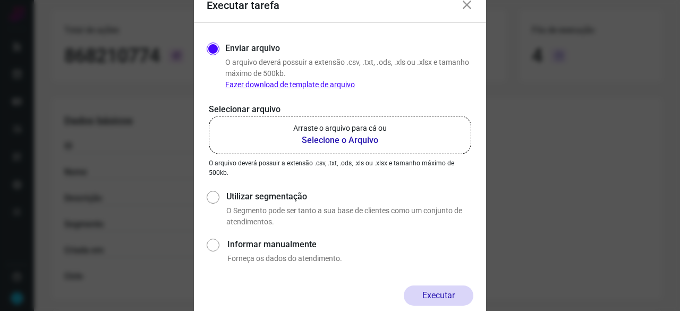
click at [330, 140] on b "Selecione o Arquivo" at bounding box center [340, 140] width 94 height 13
click at [0, 0] on input "Arraste o arquivo para cá ou Selecione o Arquivo" at bounding box center [0, 0] width 0 height 0
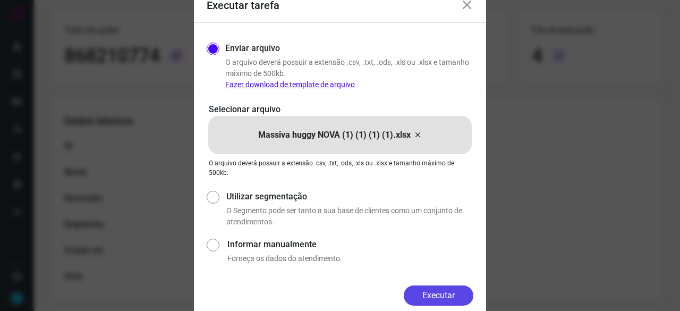
click at [432, 299] on button "Executar" at bounding box center [439, 295] width 70 height 20
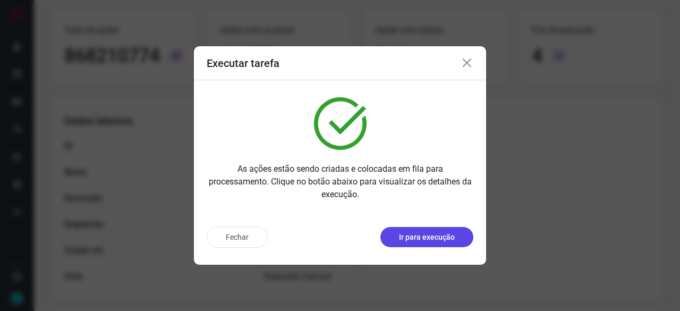
click at [442, 237] on p "Ir para execução" at bounding box center [427, 237] width 56 height 11
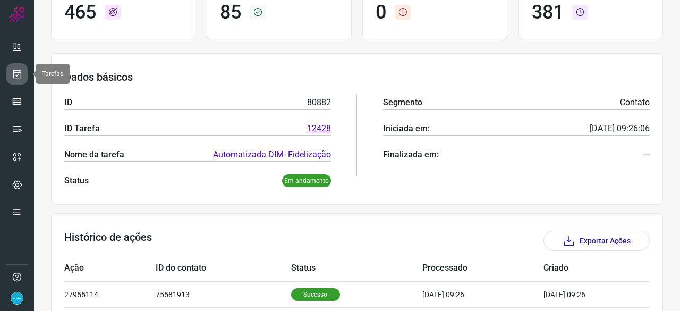
click at [22, 74] on link at bounding box center [16, 73] width 21 height 21
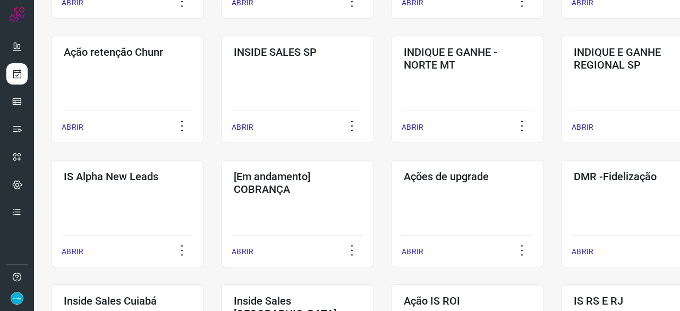
scroll to position [351, 0]
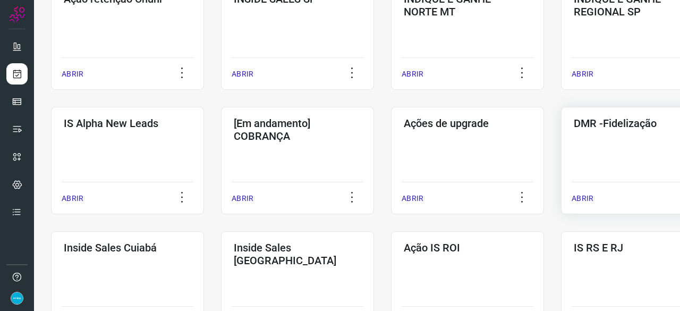
click at [584, 200] on p "ABRIR" at bounding box center [583, 198] width 22 height 11
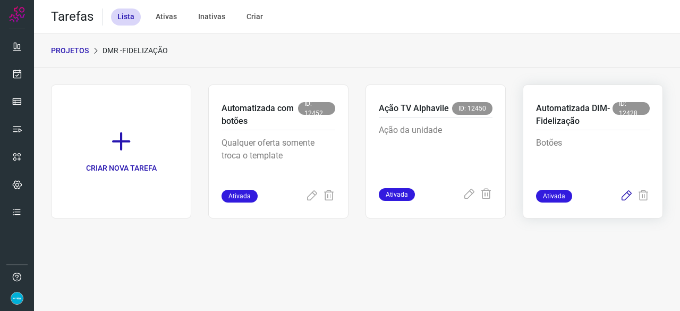
click at [626, 195] on icon at bounding box center [626, 196] width 13 height 13
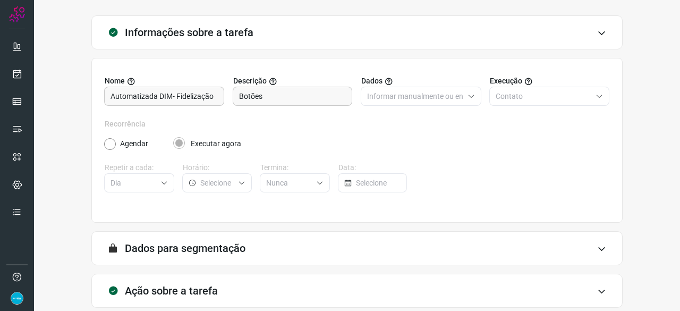
scroll to position [104, 0]
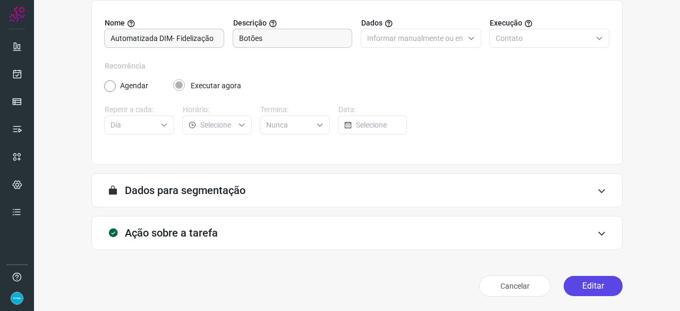
click at [591, 279] on button "Editar" at bounding box center [593, 286] width 59 height 20
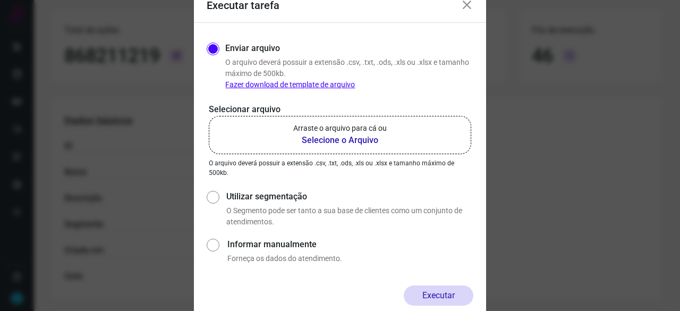
click at [318, 140] on b "Selecione o Arquivo" at bounding box center [340, 140] width 94 height 13
click at [0, 0] on input "Arraste o arquivo para cá ou Selecione o Arquivo" at bounding box center [0, 0] width 0 height 0
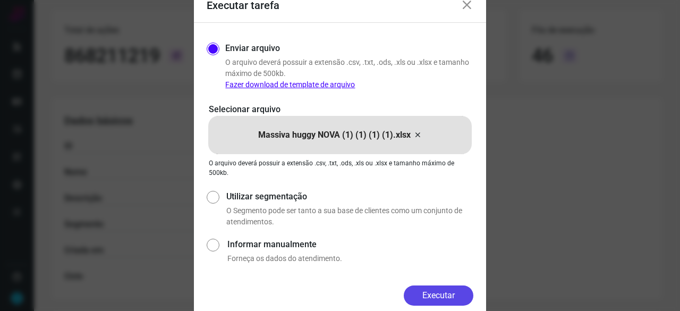
click at [441, 291] on button "Executar" at bounding box center [439, 295] width 70 height 20
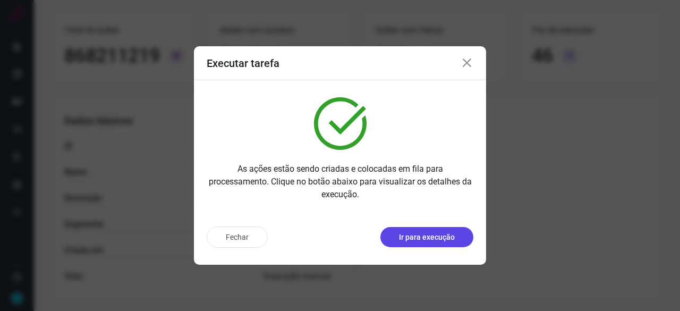
click at [430, 244] on button "Ir para execução" at bounding box center [427, 237] width 93 height 20
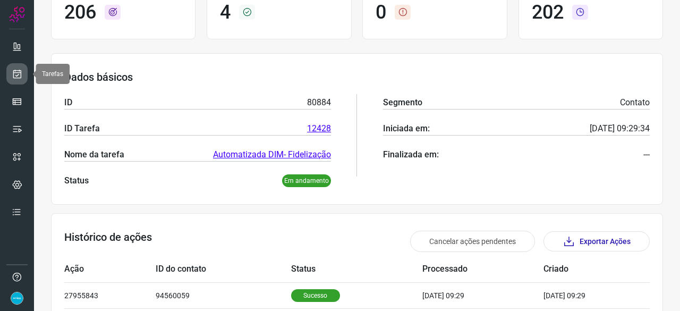
click at [14, 68] on link at bounding box center [16, 73] width 21 height 21
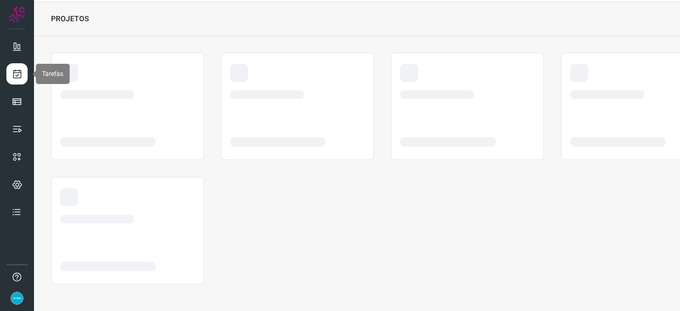
scroll to position [32, 0]
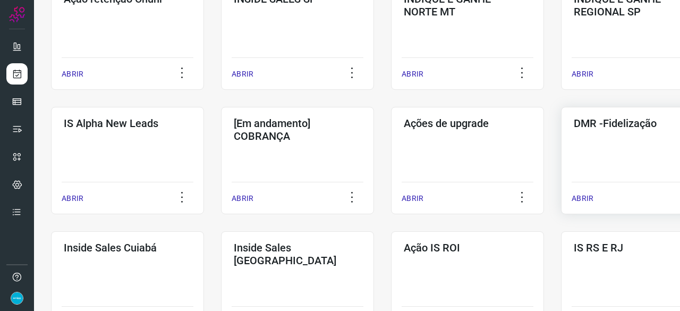
click at [585, 196] on p "ABRIR" at bounding box center [583, 198] width 22 height 11
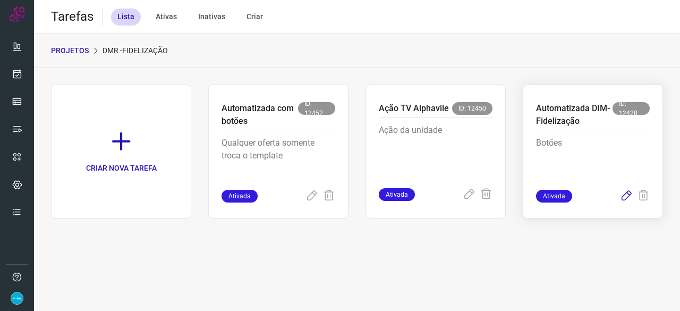
click at [628, 196] on icon at bounding box center [626, 196] width 13 height 13
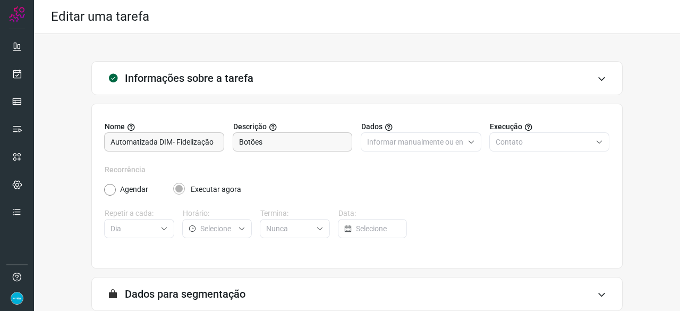
scroll to position [104, 0]
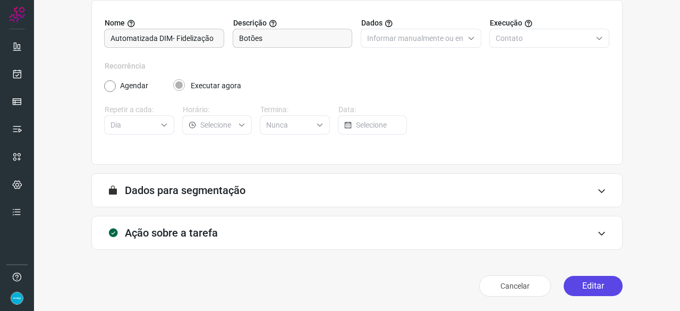
click at [597, 287] on button "Editar" at bounding box center [593, 286] width 59 height 20
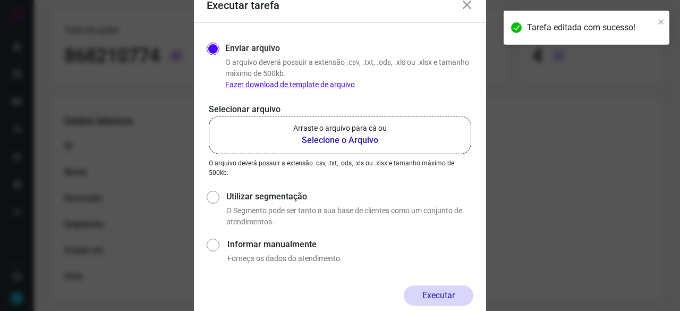
click at [326, 141] on b "Selecione o Arquivo" at bounding box center [340, 140] width 94 height 13
click at [0, 0] on input "Arraste o arquivo para cá ou Selecione o Arquivo" at bounding box center [0, 0] width 0 height 0
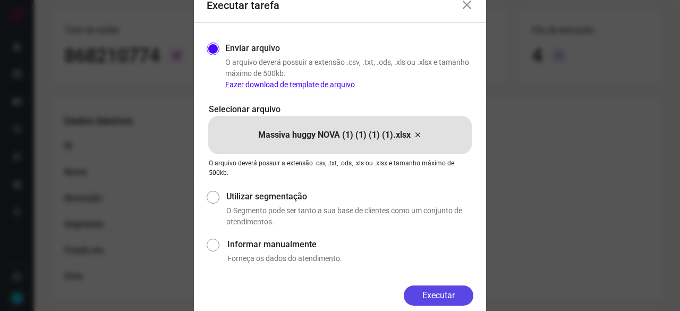
click at [446, 293] on button "Executar" at bounding box center [439, 295] width 70 height 20
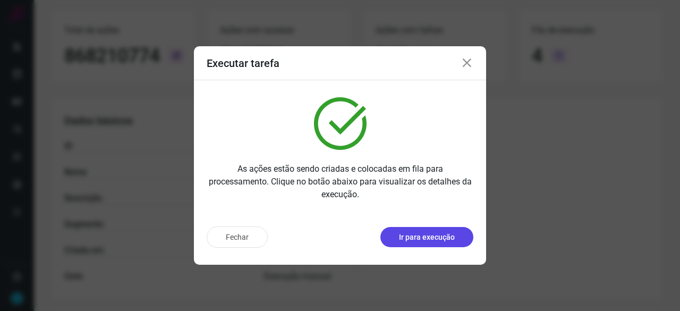
click at [453, 233] on p "Ir para execução" at bounding box center [427, 237] width 56 height 11
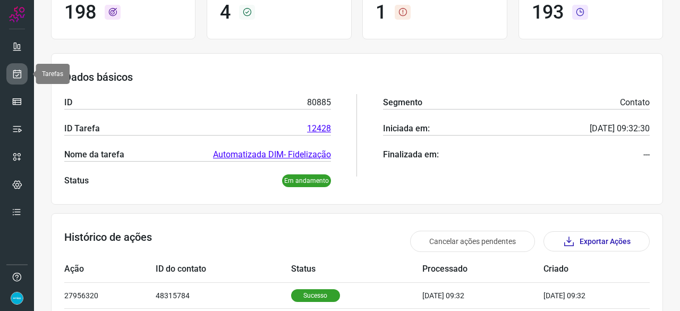
click at [20, 70] on icon at bounding box center [17, 74] width 11 height 11
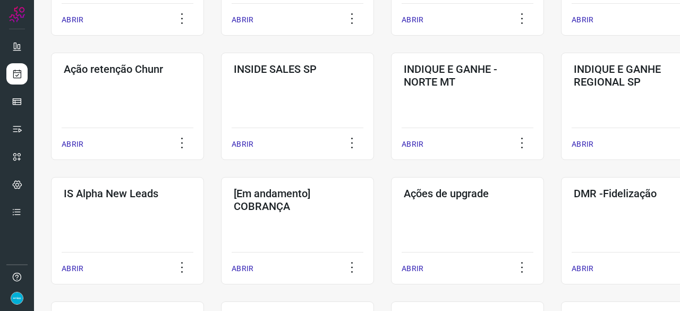
scroll to position [298, 0]
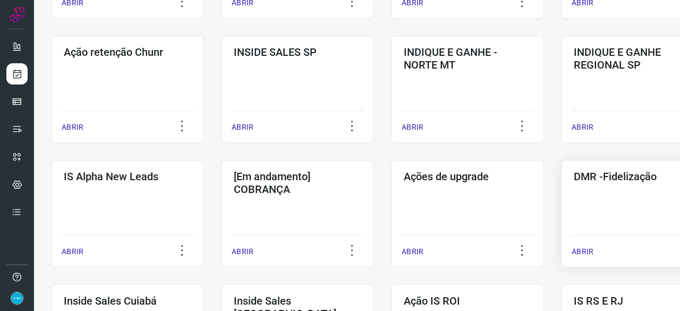
click at [588, 250] on p "ABRIR" at bounding box center [583, 251] width 22 height 11
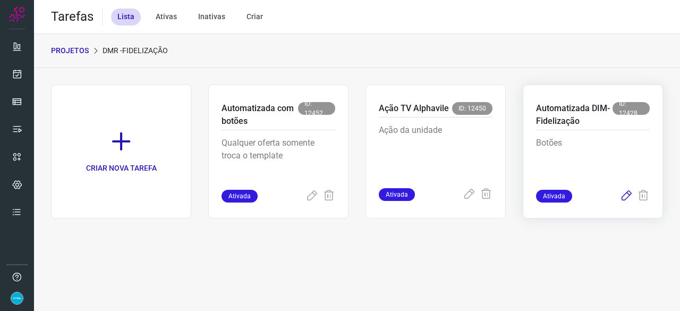
click at [628, 196] on icon at bounding box center [626, 196] width 13 height 13
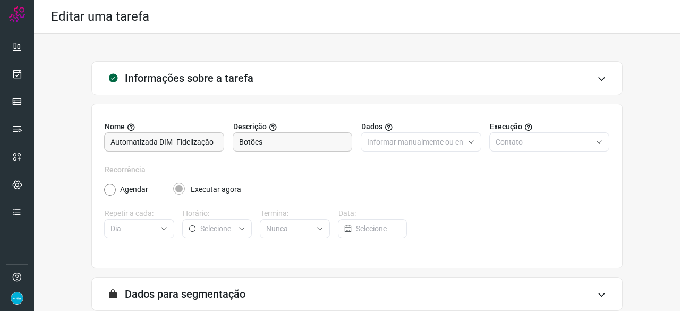
scroll to position [104, 0]
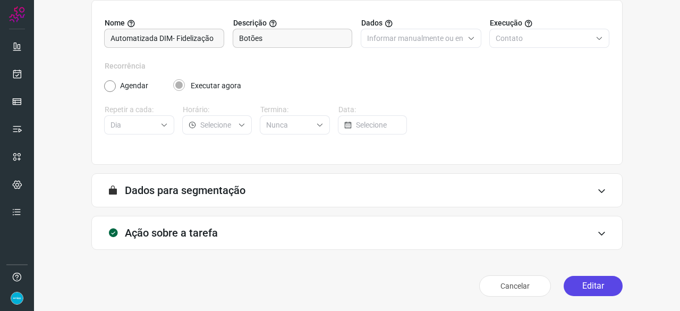
click at [579, 288] on button "Editar" at bounding box center [593, 286] width 59 height 20
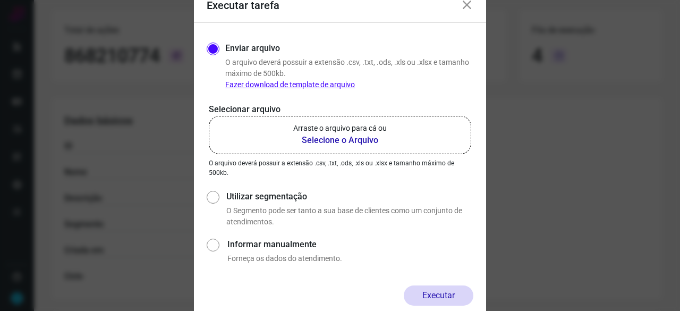
click at [344, 142] on b "Selecione o Arquivo" at bounding box center [340, 140] width 94 height 13
click at [0, 0] on input "Arraste o arquivo para cá ou Selecione o Arquivo" at bounding box center [0, 0] width 0 height 0
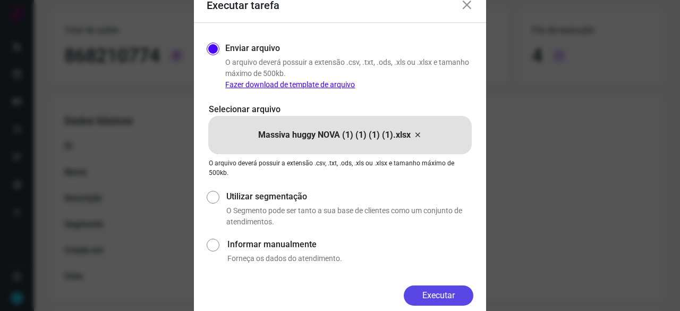
click at [455, 290] on button "Executar" at bounding box center [439, 295] width 70 height 20
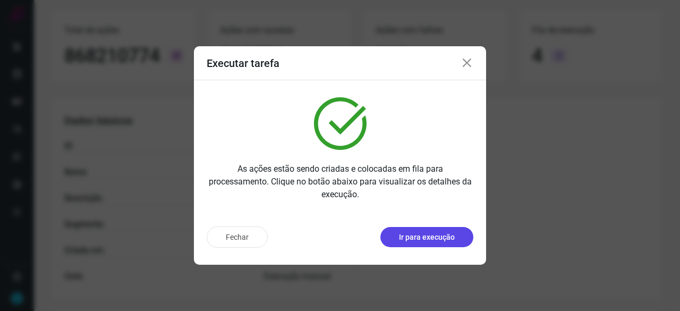
click at [428, 239] on p "Ir para execução" at bounding box center [427, 237] width 56 height 11
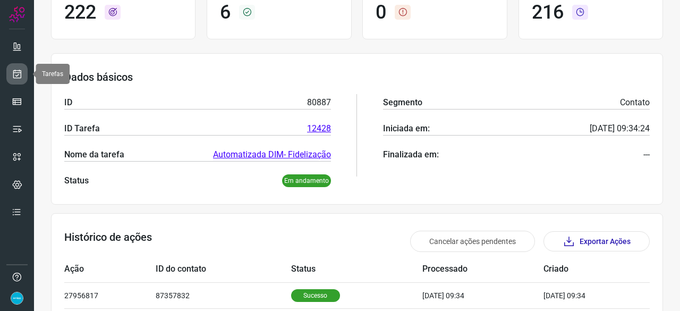
click at [12, 72] on icon at bounding box center [17, 74] width 11 height 11
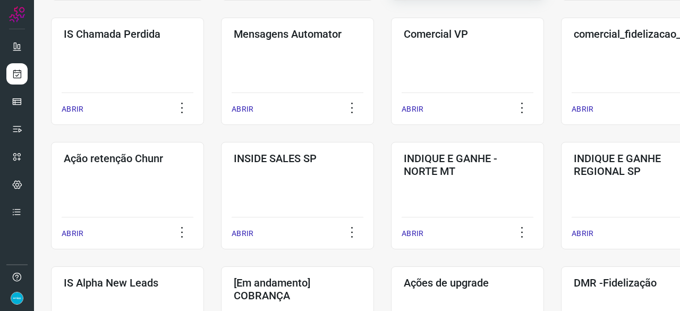
scroll to position [298, 0]
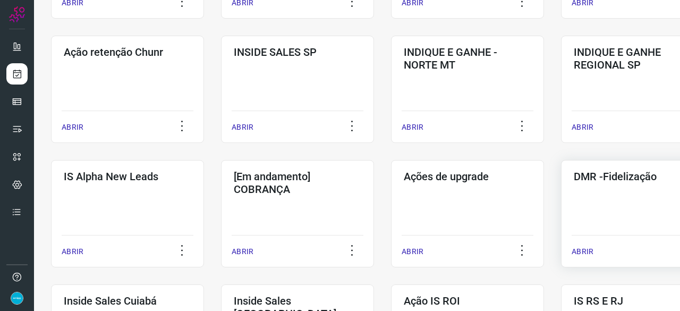
click at [587, 251] on p "ABRIR" at bounding box center [583, 251] width 22 height 11
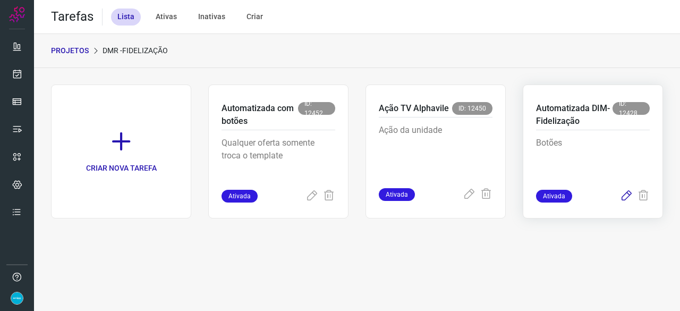
click at [624, 195] on icon at bounding box center [626, 196] width 13 height 13
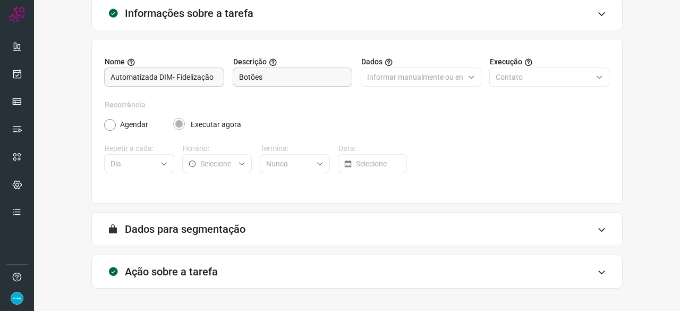
scroll to position [104, 0]
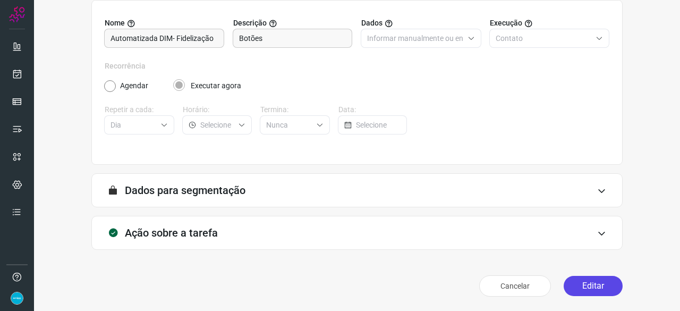
click at [594, 287] on button "Editar" at bounding box center [593, 286] width 59 height 20
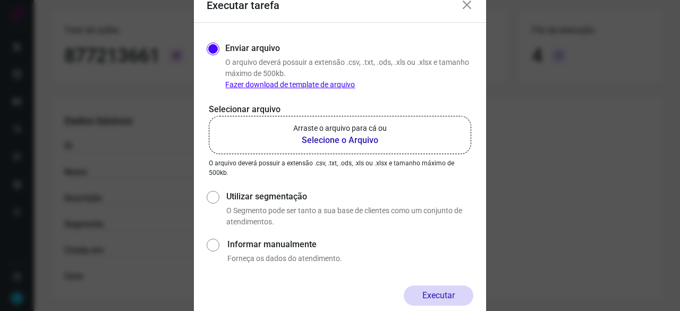
click at [347, 141] on b "Selecione o Arquivo" at bounding box center [340, 140] width 94 height 13
click at [0, 0] on input "Arraste o arquivo para cá ou Selecione o Arquivo" at bounding box center [0, 0] width 0 height 0
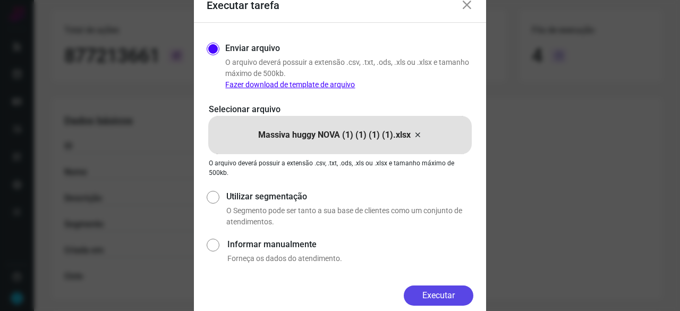
click at [448, 297] on button "Executar" at bounding box center [439, 295] width 70 height 20
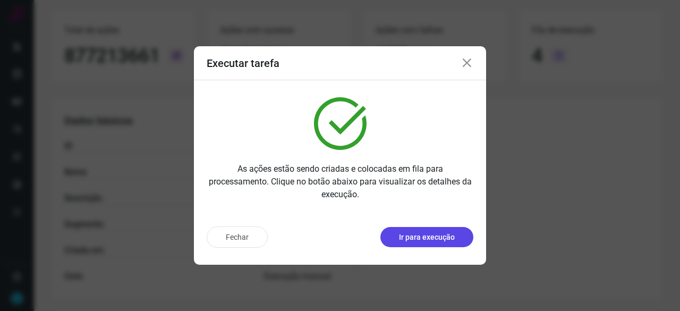
click at [410, 237] on p "Ir para execução" at bounding box center [427, 237] width 56 height 11
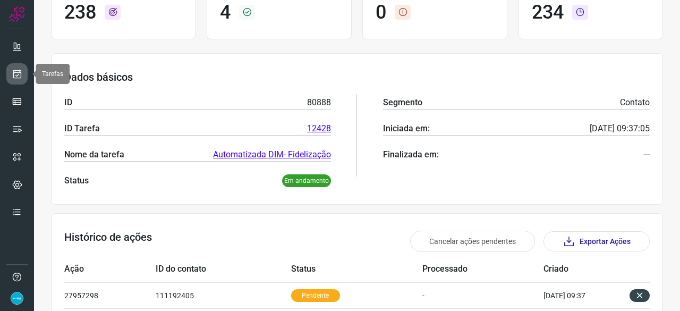
click at [22, 75] on link at bounding box center [16, 73] width 21 height 21
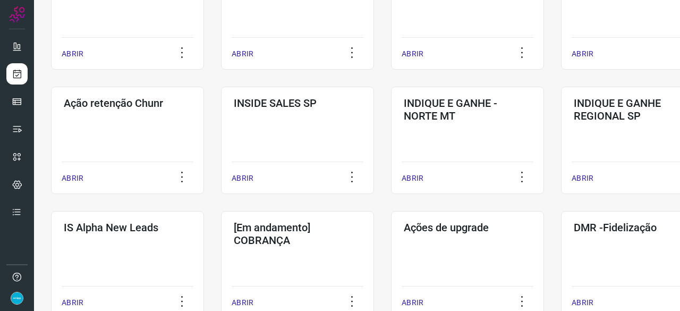
scroll to position [298, 0]
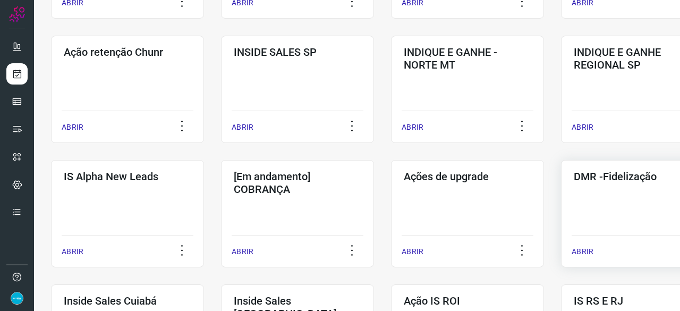
click at [587, 248] on p "ABRIR" at bounding box center [583, 251] width 22 height 11
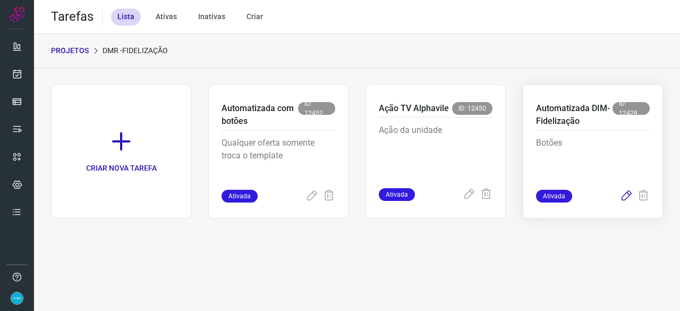
click at [626, 195] on icon at bounding box center [626, 196] width 13 height 13
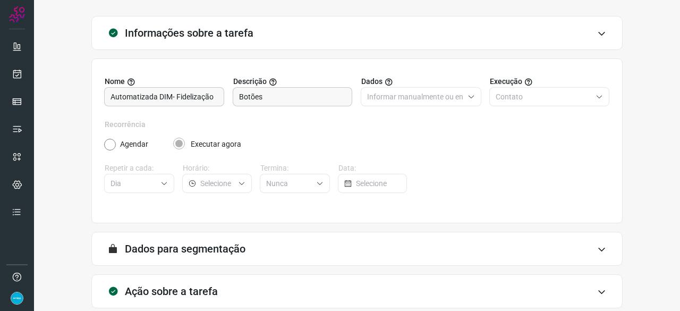
scroll to position [104, 0]
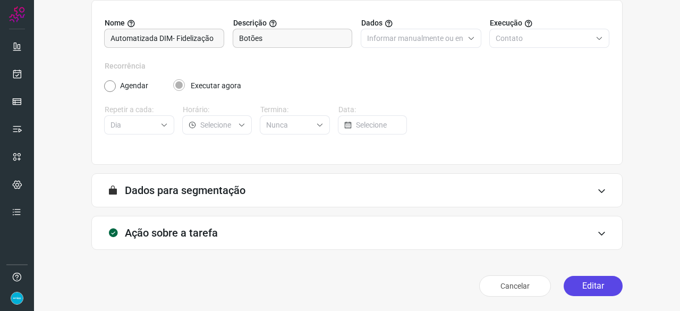
click at [592, 284] on button "Editar" at bounding box center [593, 286] width 59 height 20
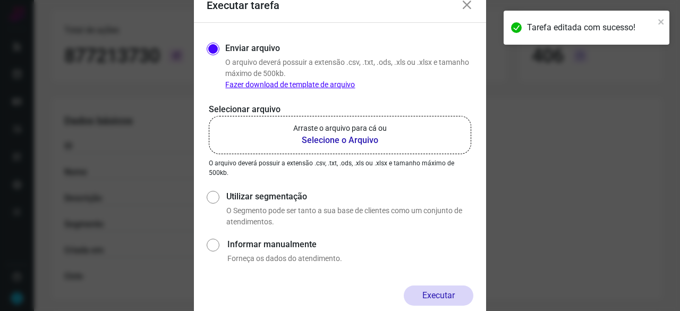
click at [322, 139] on b "Selecione o Arquivo" at bounding box center [340, 140] width 94 height 13
click at [0, 0] on input "Arraste o arquivo para cá ou Selecione o Arquivo" at bounding box center [0, 0] width 0 height 0
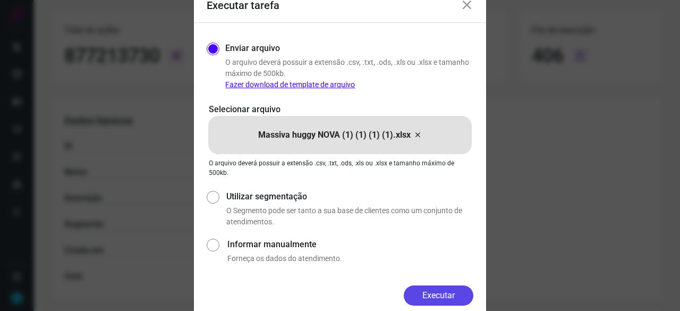
click at [468, 287] on button "Executar" at bounding box center [439, 295] width 70 height 20
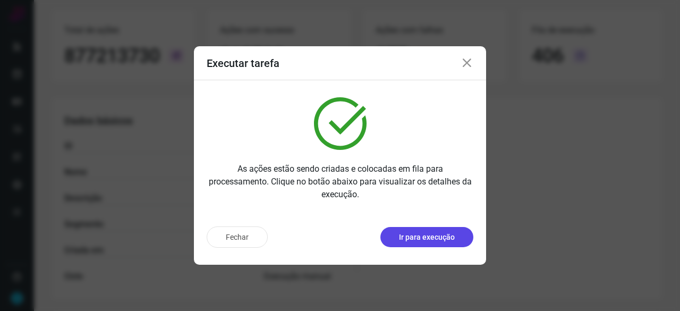
click at [428, 234] on p "Ir para execução" at bounding box center [427, 237] width 56 height 11
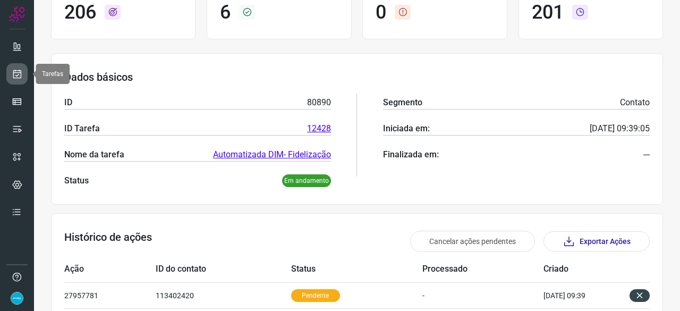
click at [19, 73] on icon at bounding box center [17, 74] width 11 height 11
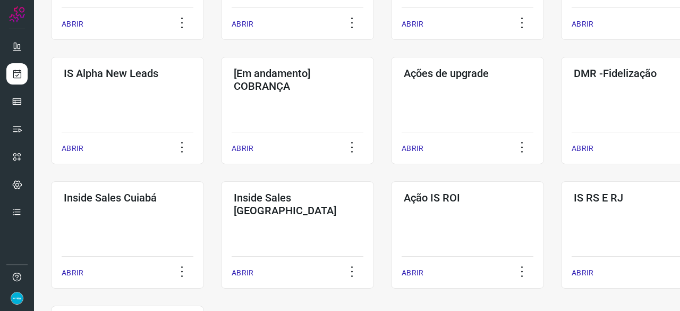
scroll to position [404, 0]
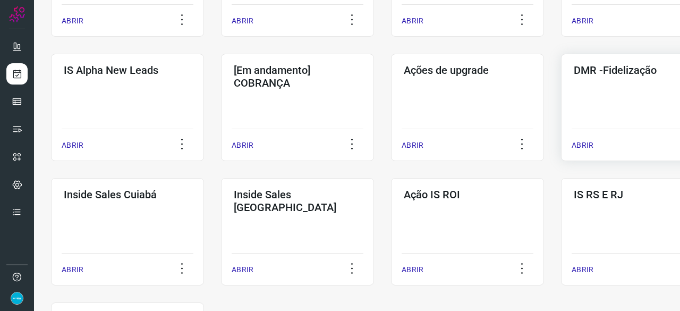
click at [590, 142] on p "ABRIR" at bounding box center [583, 145] width 22 height 11
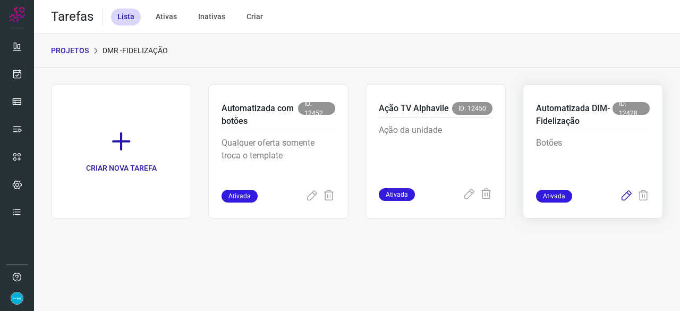
click at [627, 195] on icon at bounding box center [626, 196] width 13 height 13
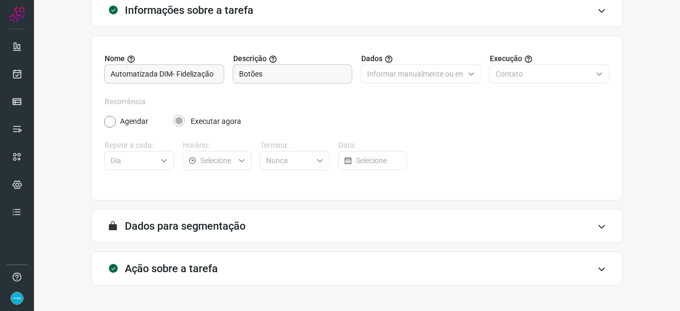
scroll to position [104, 0]
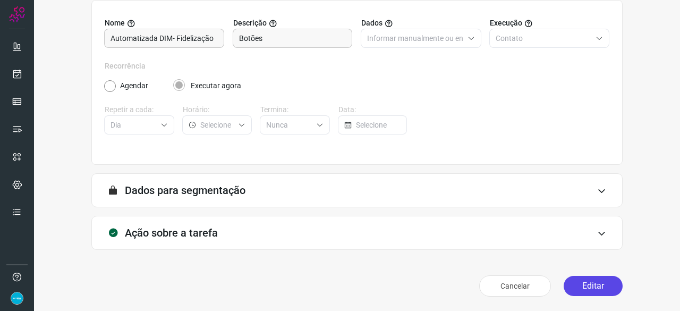
click at [590, 280] on button "Editar" at bounding box center [593, 286] width 59 height 20
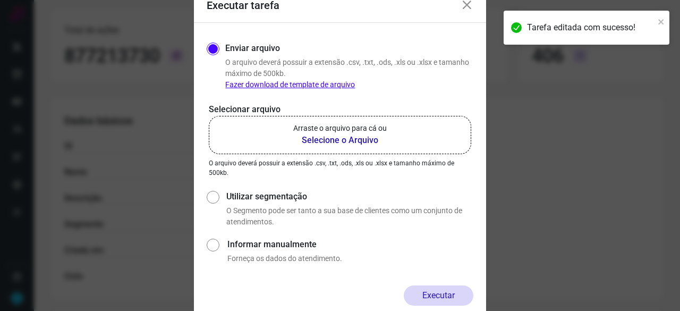
click at [347, 142] on b "Selecione o Arquivo" at bounding box center [340, 140] width 94 height 13
click at [0, 0] on input "Arraste o arquivo para cá ou Selecione o Arquivo" at bounding box center [0, 0] width 0 height 0
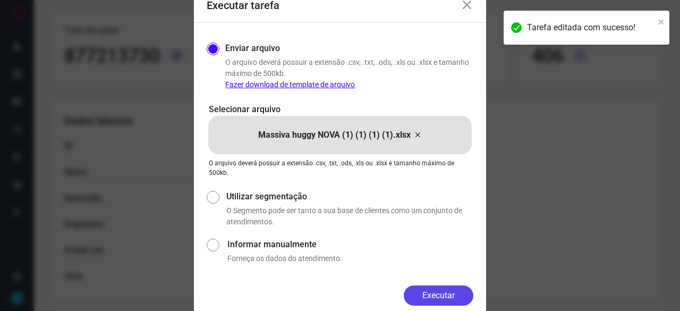
click at [443, 285] on form "Executar tarefa Enviar arquivo O arquivo deverá possuir a extensão .csv, .txt, …" at bounding box center [340, 156] width 292 height 334
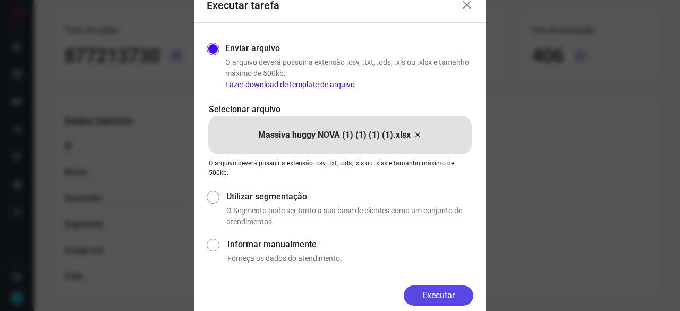
click at [446, 291] on button "Executar" at bounding box center [439, 295] width 70 height 20
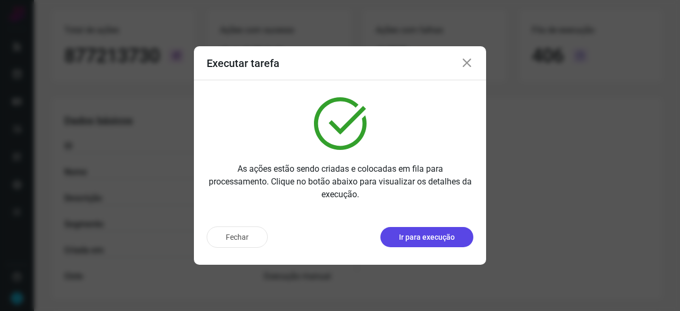
click at [425, 238] on p "Ir para execução" at bounding box center [427, 237] width 56 height 11
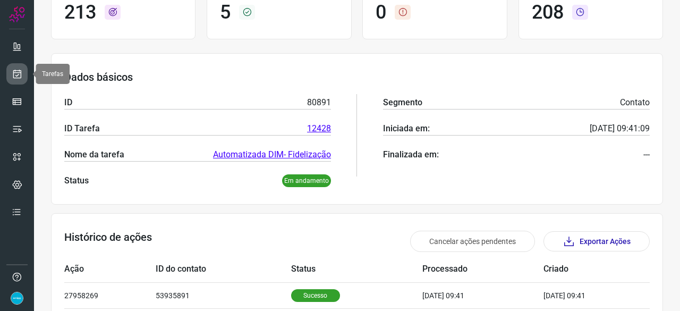
click at [18, 76] on icon at bounding box center [17, 74] width 11 height 11
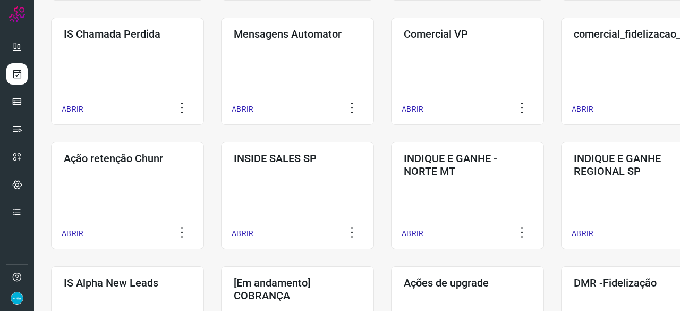
scroll to position [245, 0]
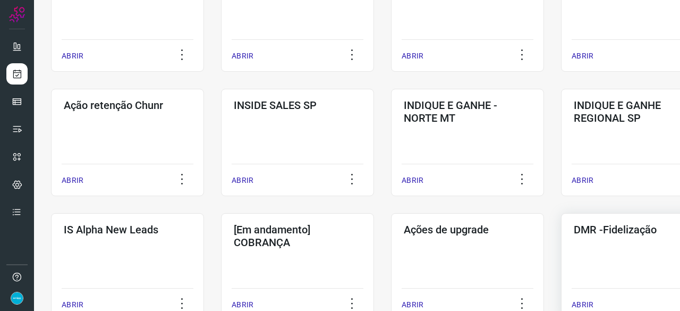
click at [576, 305] on p "ABRIR" at bounding box center [583, 304] width 22 height 11
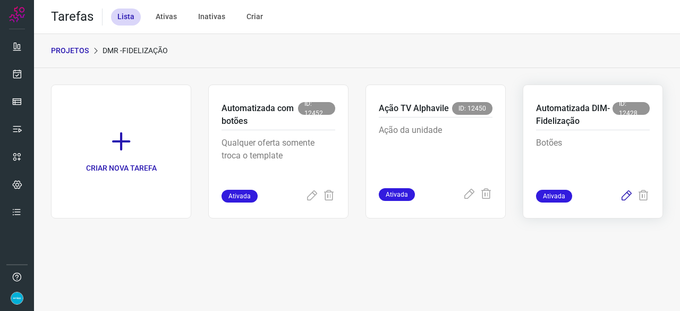
click at [627, 196] on icon at bounding box center [626, 196] width 13 height 13
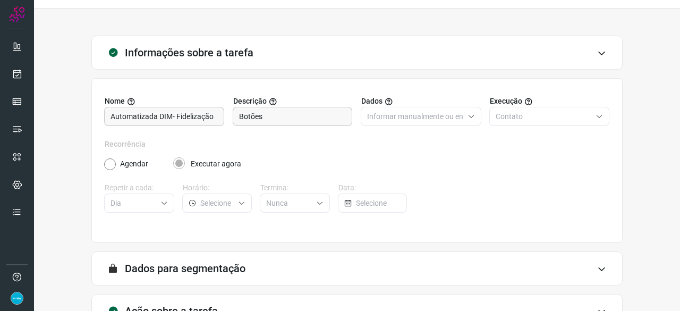
scroll to position [104, 0]
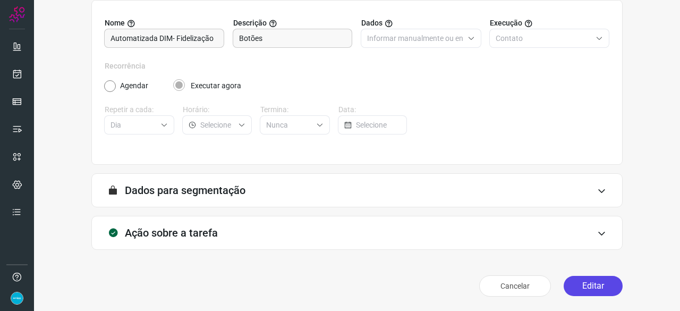
click at [588, 285] on button "Editar" at bounding box center [593, 286] width 59 height 20
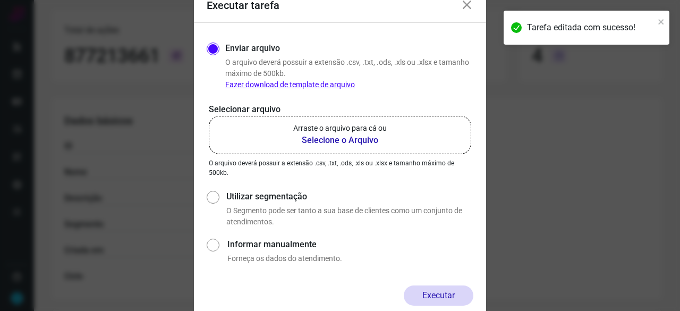
click at [332, 141] on b "Selecione o Arquivo" at bounding box center [340, 140] width 94 height 13
click at [0, 0] on input "Arraste o arquivo para cá ou Selecione o Arquivo" at bounding box center [0, 0] width 0 height 0
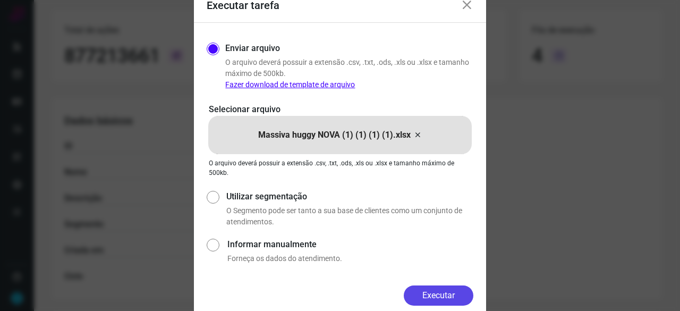
click at [434, 298] on button "Executar" at bounding box center [439, 295] width 70 height 20
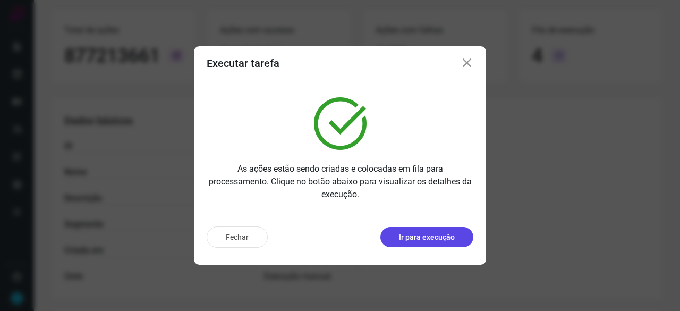
click at [416, 236] on p "Ir para execução" at bounding box center [427, 237] width 56 height 11
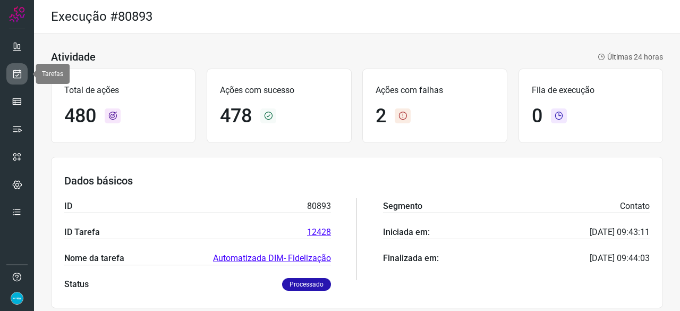
click at [21, 75] on icon at bounding box center [17, 74] width 11 height 11
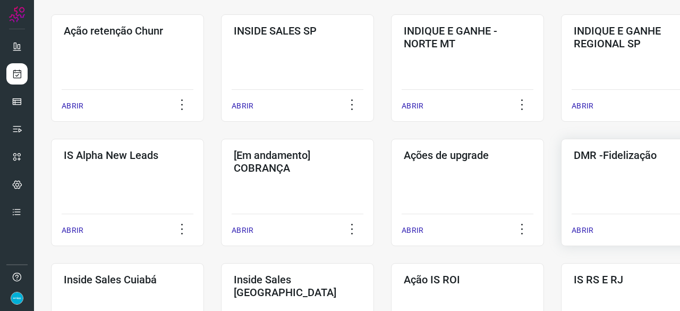
click at [578, 229] on p "ABRIR" at bounding box center [583, 230] width 22 height 11
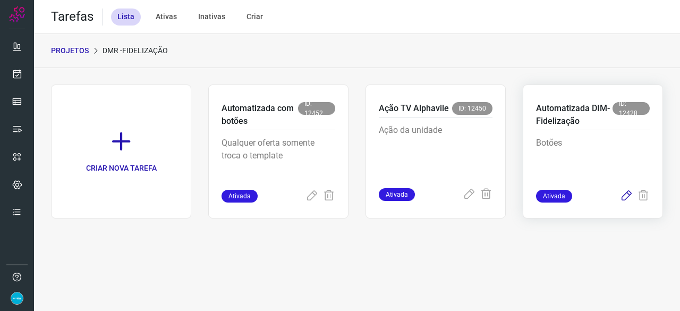
click at [627, 195] on icon at bounding box center [626, 196] width 13 height 13
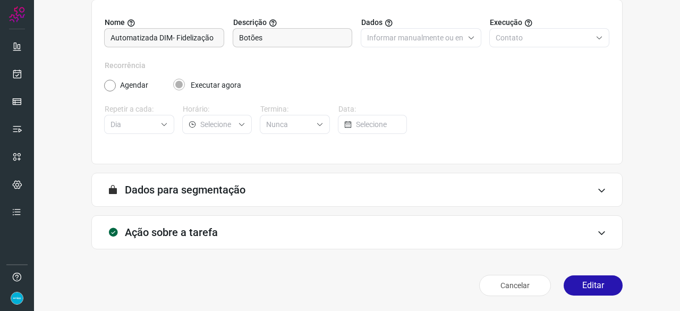
scroll to position [104, 0]
click at [584, 287] on button "Editar" at bounding box center [593, 286] width 59 height 20
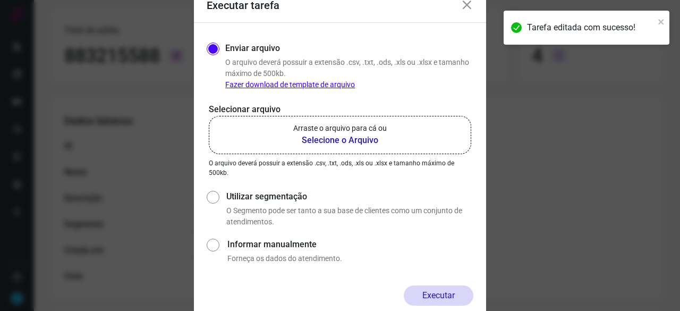
click at [310, 142] on b "Selecione o Arquivo" at bounding box center [340, 140] width 94 height 13
click at [0, 0] on input "Arraste o arquivo para cá ou Selecione o Arquivo" at bounding box center [0, 0] width 0 height 0
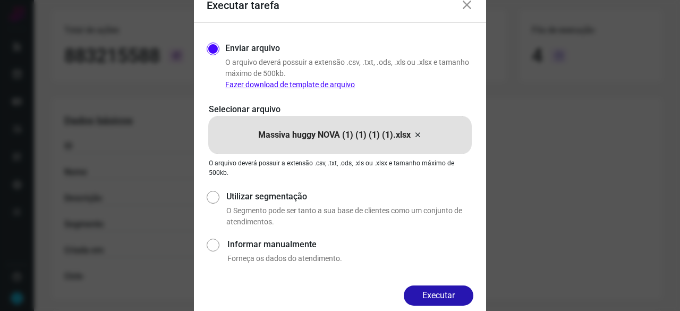
click at [458, 286] on button "Executar" at bounding box center [439, 295] width 70 height 20
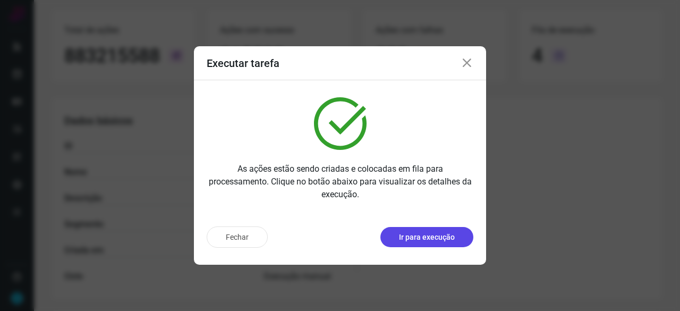
click at [414, 243] on button "Ir para execução" at bounding box center [427, 237] width 93 height 20
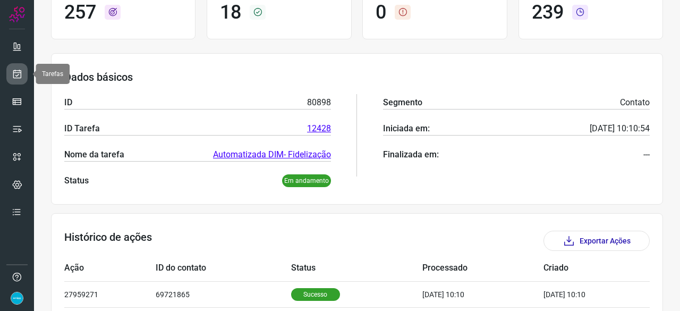
click at [17, 71] on icon at bounding box center [17, 74] width 11 height 11
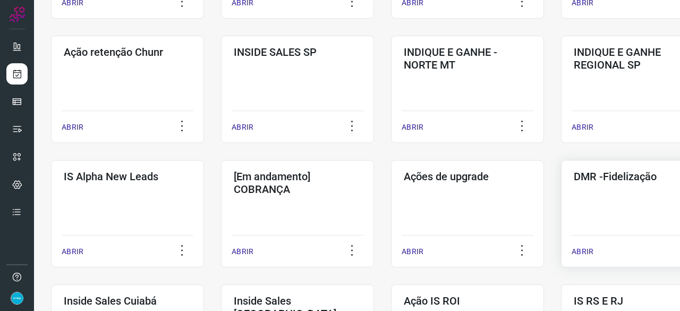
click at [582, 251] on p "ABRIR" at bounding box center [583, 251] width 22 height 11
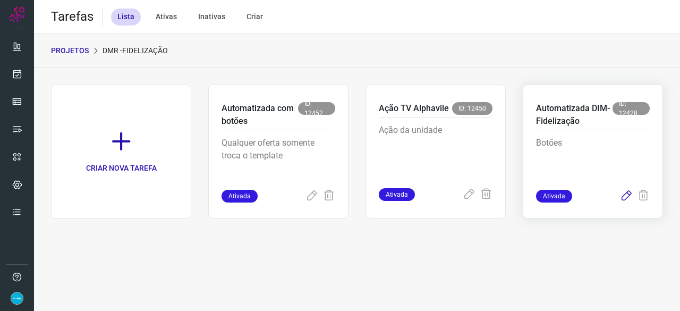
click at [627, 195] on icon at bounding box center [626, 196] width 13 height 13
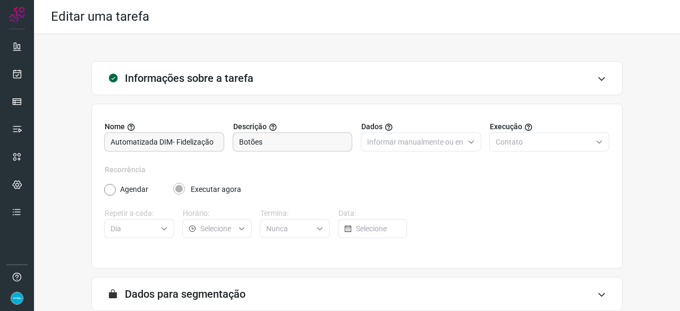
scroll to position [104, 0]
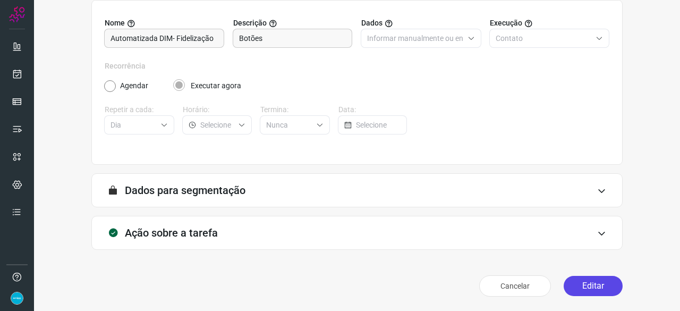
click at [581, 287] on button "Editar" at bounding box center [593, 286] width 59 height 20
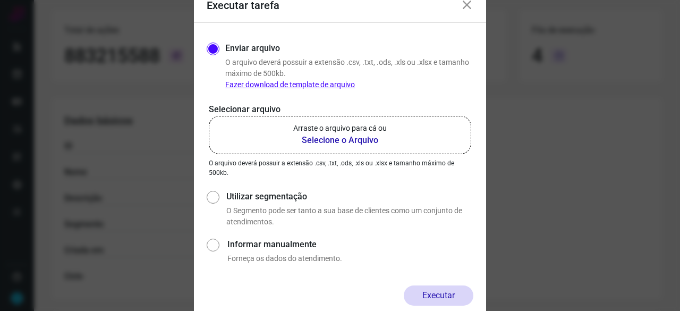
click at [324, 142] on b "Selecione o Arquivo" at bounding box center [340, 140] width 94 height 13
click at [0, 0] on input "Arraste o arquivo para cá ou Selecione o Arquivo" at bounding box center [0, 0] width 0 height 0
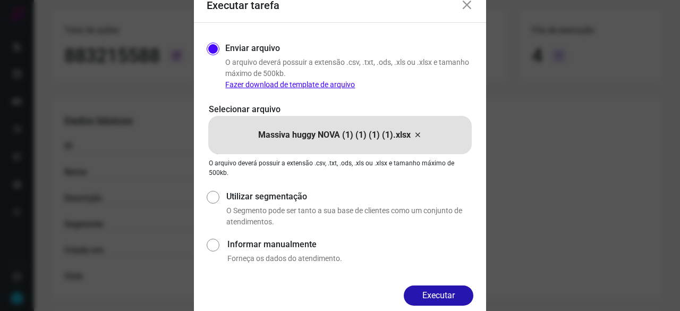
click at [435, 291] on button "Executar" at bounding box center [439, 295] width 70 height 20
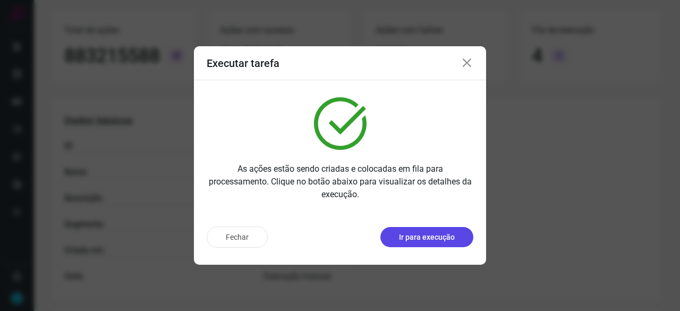
click at [424, 237] on p "Ir para execução" at bounding box center [427, 237] width 56 height 11
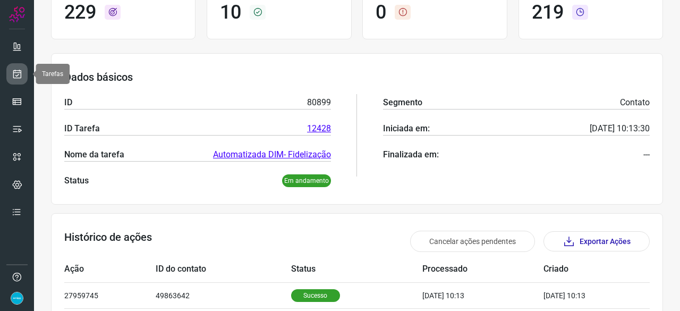
click at [16, 67] on link at bounding box center [16, 73] width 21 height 21
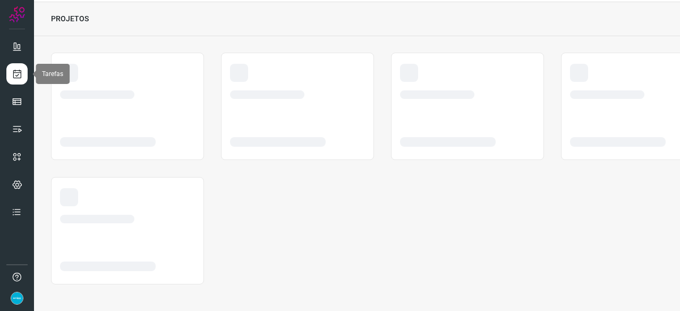
scroll to position [32, 0]
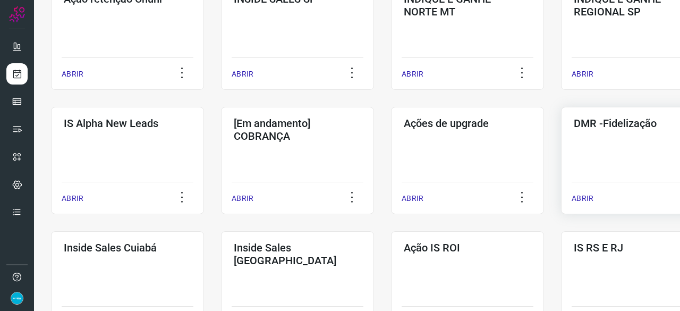
click at [582, 199] on p "ABRIR" at bounding box center [583, 198] width 22 height 11
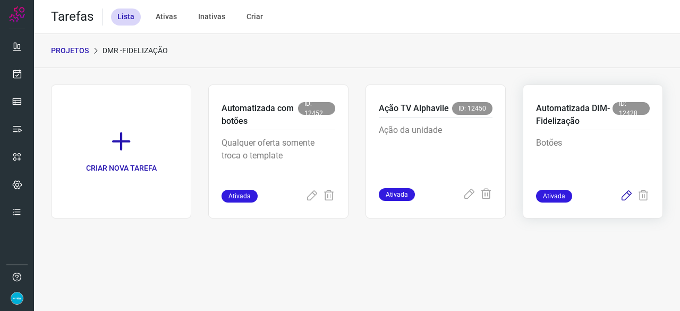
click at [626, 192] on icon at bounding box center [626, 196] width 13 height 13
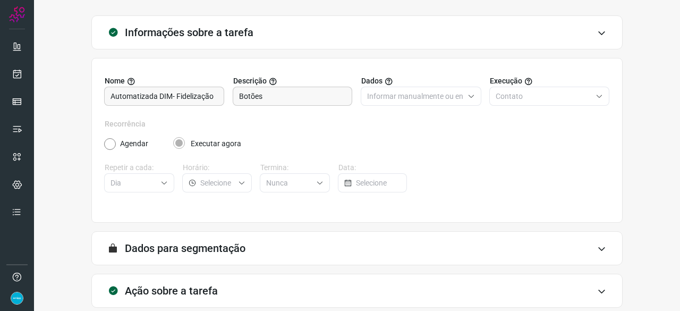
scroll to position [104, 0]
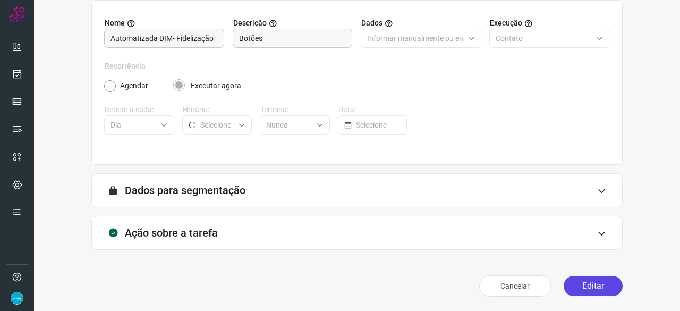
drag, startPoint x: 588, startPoint y: 284, endPoint x: 583, endPoint y: 276, distance: 9.9
click at [588, 283] on button "Editar" at bounding box center [593, 286] width 59 height 20
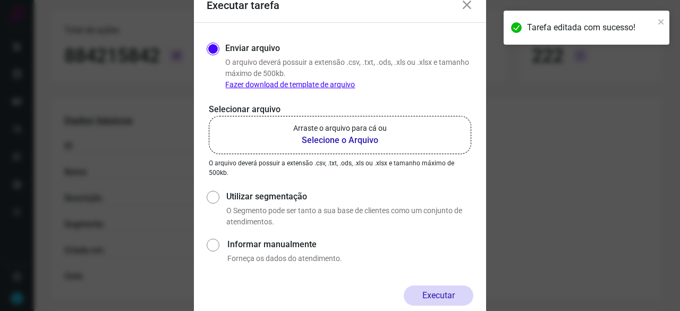
click at [335, 139] on b "Selecione o Arquivo" at bounding box center [340, 140] width 94 height 13
click at [0, 0] on input "Arraste o arquivo para cá ou Selecione o Arquivo" at bounding box center [0, 0] width 0 height 0
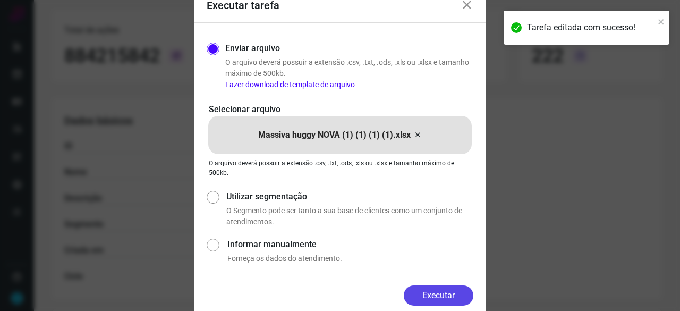
click at [438, 289] on button "Executar" at bounding box center [439, 295] width 70 height 20
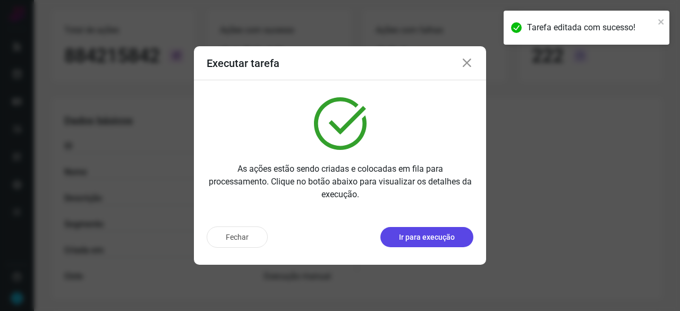
click at [433, 240] on p "Ir para execução" at bounding box center [427, 237] width 56 height 11
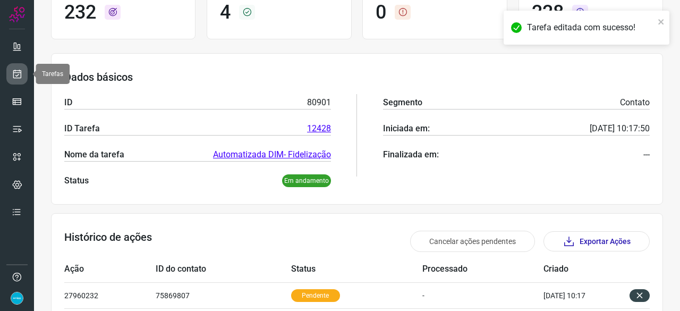
click at [23, 77] on link at bounding box center [16, 73] width 21 height 21
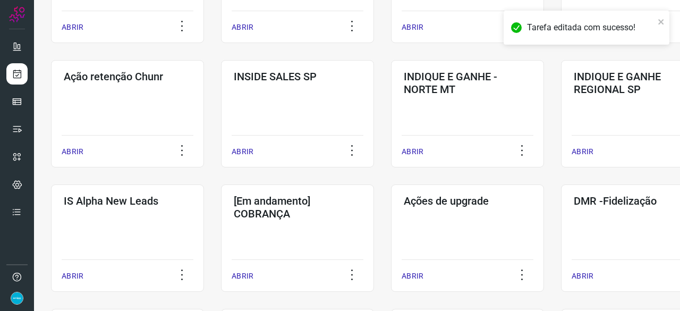
scroll to position [298, 0]
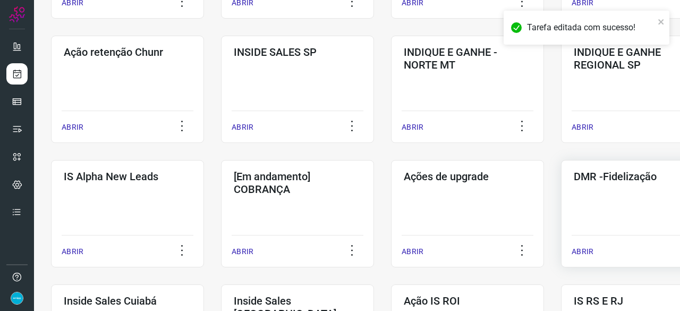
click at [582, 254] on p "ABRIR" at bounding box center [583, 251] width 22 height 11
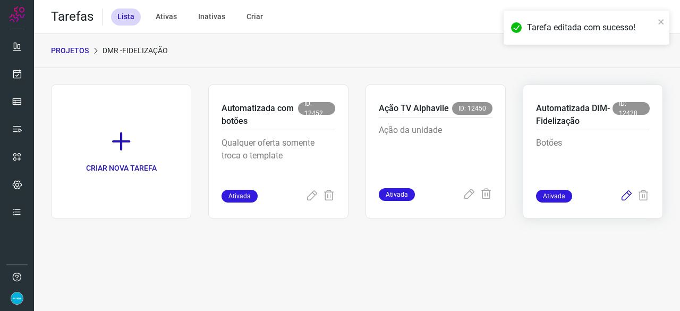
click at [627, 194] on icon at bounding box center [626, 196] width 13 height 13
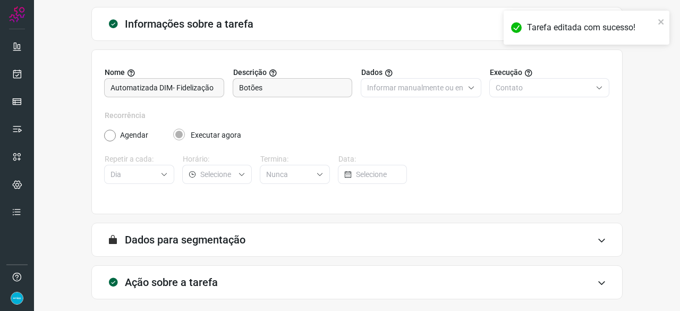
scroll to position [104, 0]
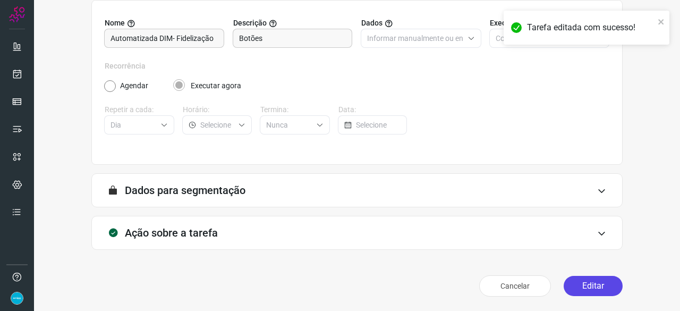
click at [584, 282] on button "Editar" at bounding box center [593, 286] width 59 height 20
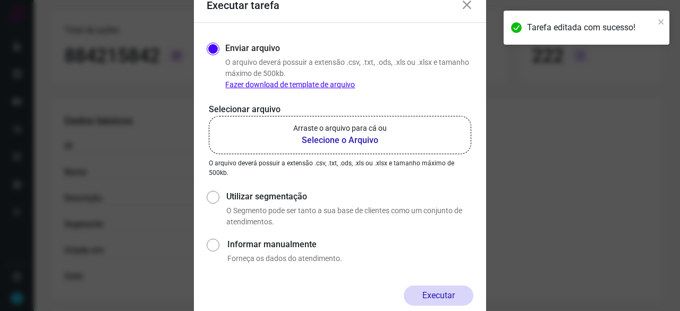
click at [312, 141] on b "Selecione o Arquivo" at bounding box center [340, 140] width 94 height 13
click at [0, 0] on input "Arraste o arquivo para cá ou Selecione o Arquivo" at bounding box center [0, 0] width 0 height 0
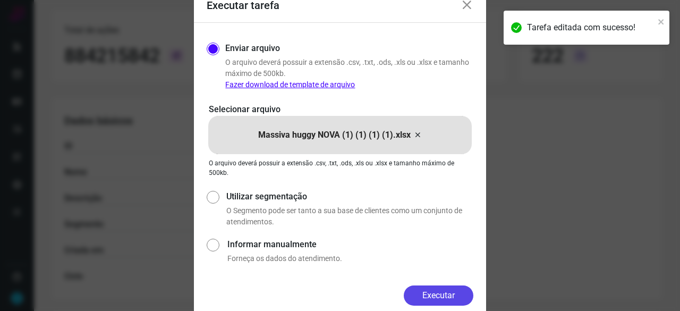
click at [410, 294] on button "Executar" at bounding box center [439, 295] width 70 height 20
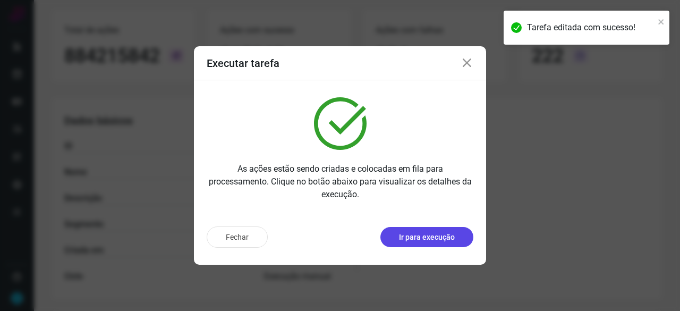
click at [445, 239] on p "Ir para execução" at bounding box center [427, 237] width 56 height 11
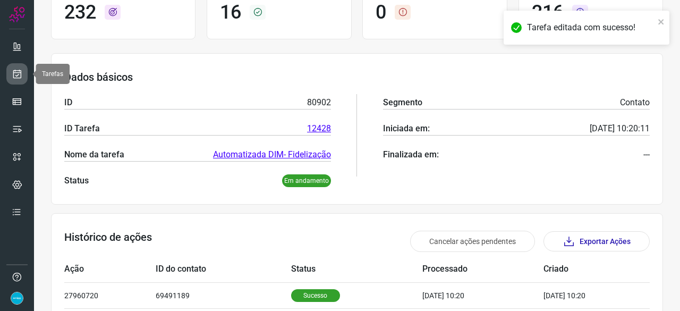
click at [16, 71] on icon at bounding box center [17, 74] width 11 height 11
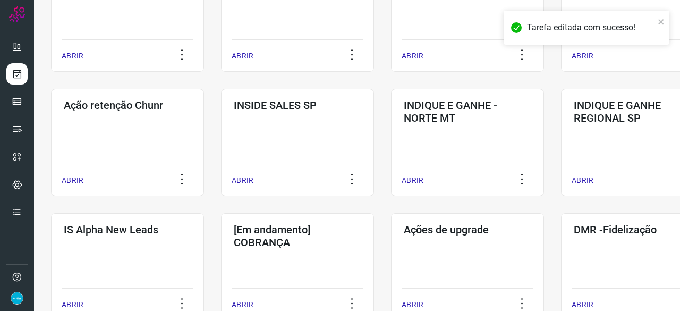
scroll to position [351, 0]
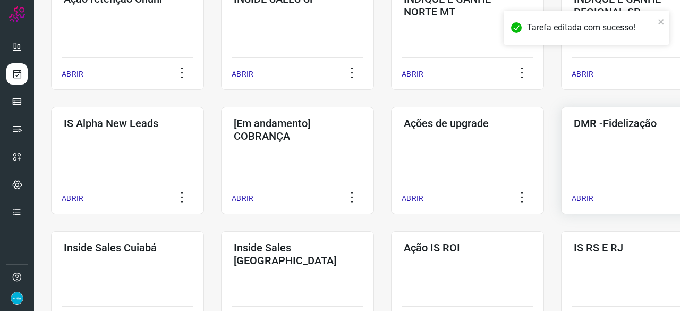
click at [586, 195] on p "ABRIR" at bounding box center [583, 198] width 22 height 11
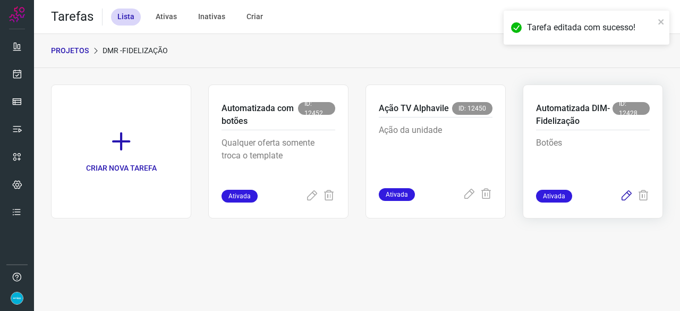
click at [624, 196] on icon at bounding box center [626, 196] width 13 height 13
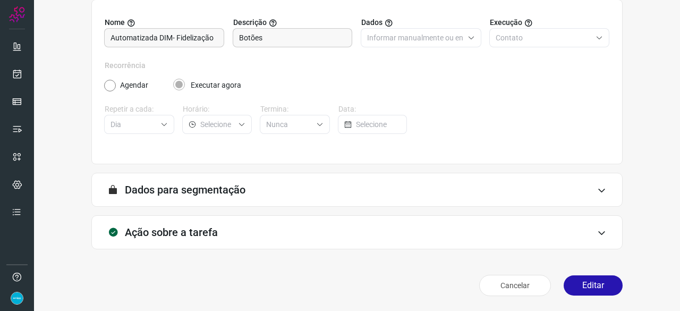
scroll to position [104, 0]
click at [590, 285] on button "Editar" at bounding box center [593, 286] width 59 height 20
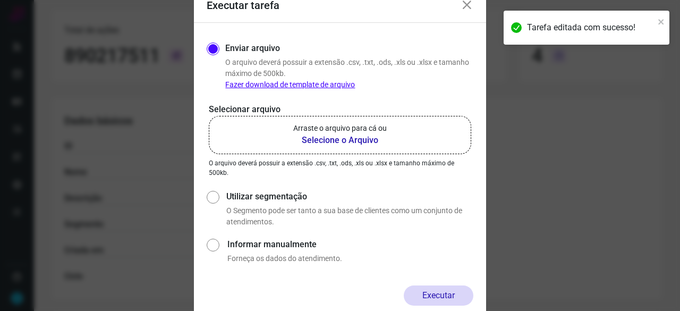
click at [343, 140] on b "Selecione o Arquivo" at bounding box center [340, 140] width 94 height 13
click at [0, 0] on input "Arraste o arquivo para cá ou Selecione o Arquivo" at bounding box center [0, 0] width 0 height 0
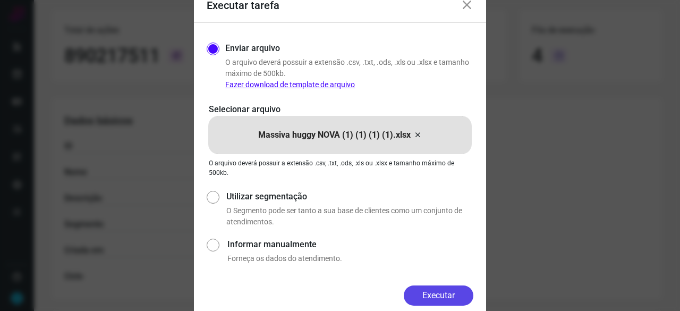
click at [447, 295] on button "Executar" at bounding box center [439, 295] width 70 height 20
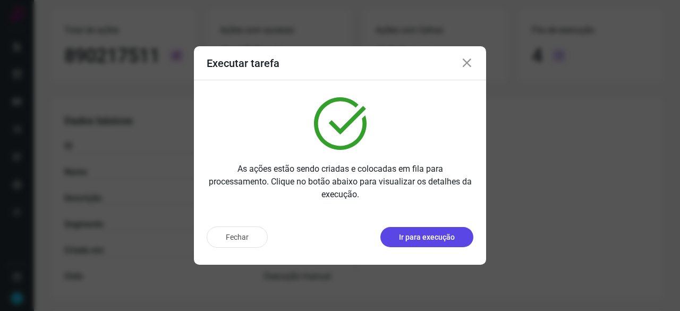
click at [423, 239] on p "Ir para execução" at bounding box center [427, 237] width 56 height 11
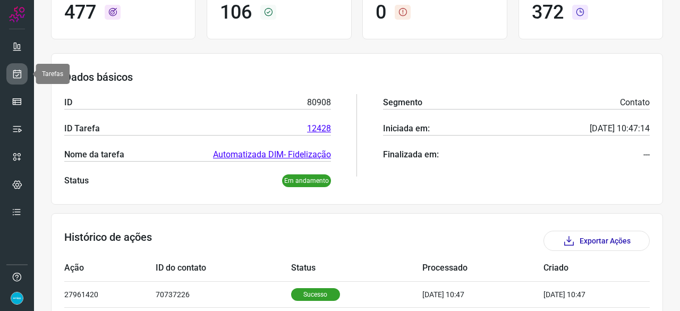
click at [16, 74] on icon at bounding box center [17, 74] width 11 height 11
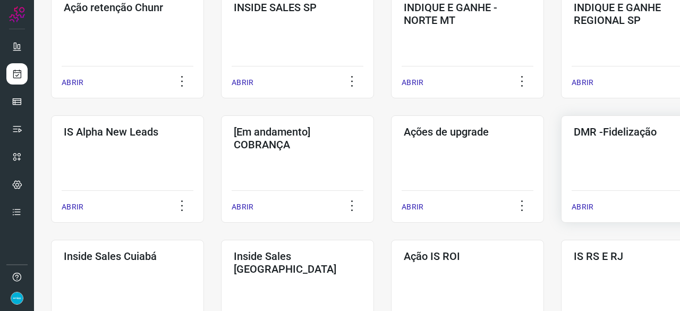
click at [591, 206] on p "ABRIR" at bounding box center [583, 206] width 22 height 11
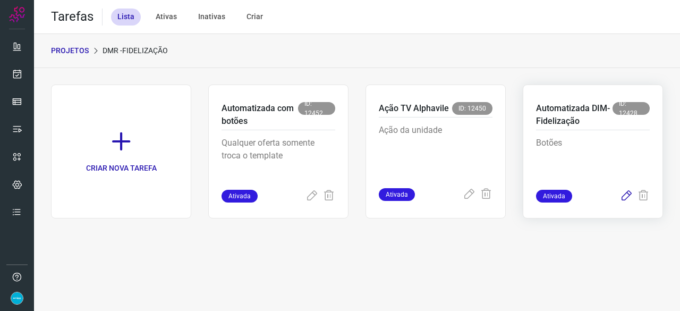
click at [627, 198] on icon at bounding box center [626, 196] width 13 height 13
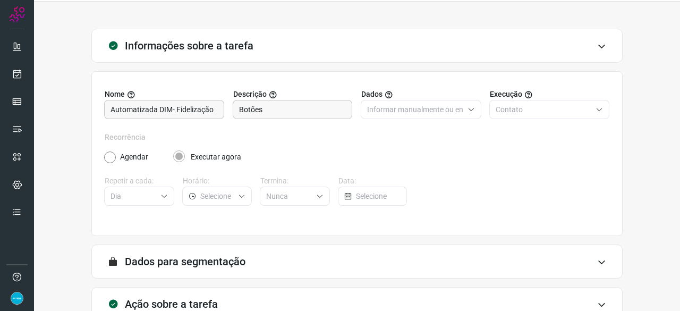
scroll to position [104, 0]
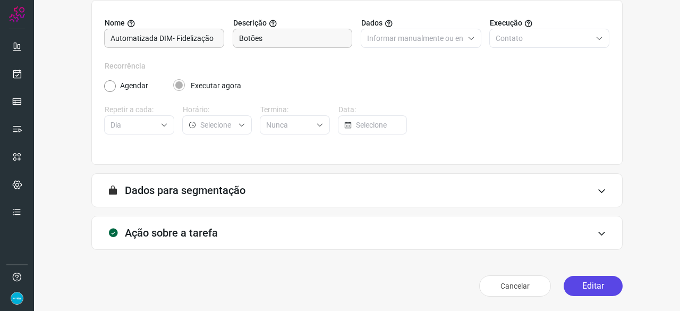
click at [585, 291] on button "Editar" at bounding box center [593, 286] width 59 height 20
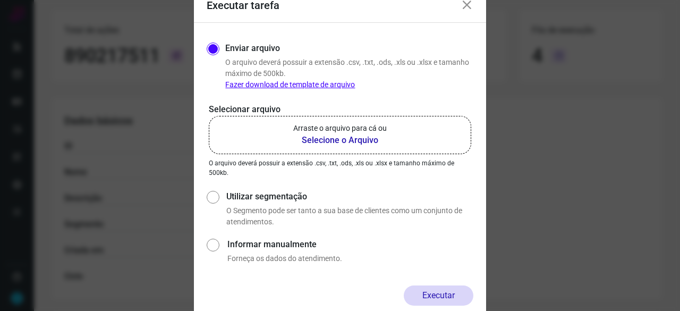
click at [343, 139] on b "Selecione o Arquivo" at bounding box center [340, 140] width 94 height 13
click at [0, 0] on input "Arraste o arquivo para cá ou Selecione o Arquivo" at bounding box center [0, 0] width 0 height 0
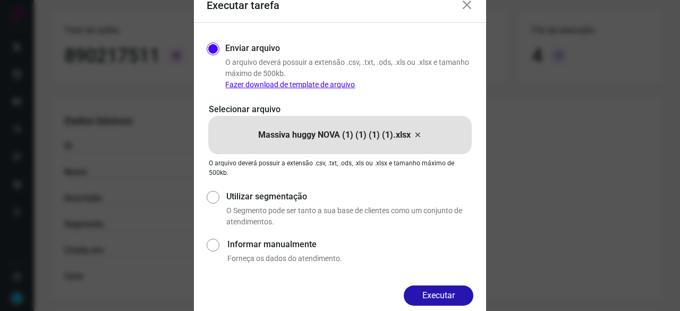
click at [425, 294] on button "Executar" at bounding box center [439, 295] width 70 height 20
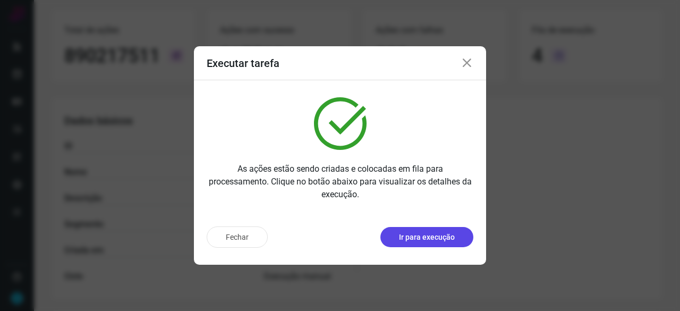
click at [438, 241] on p "Ir para execução" at bounding box center [427, 237] width 56 height 11
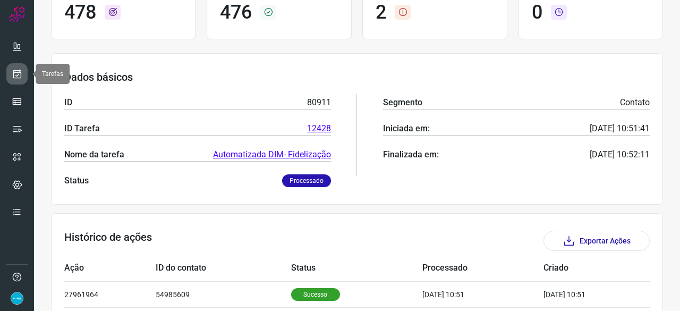
click at [18, 71] on icon at bounding box center [17, 74] width 11 height 11
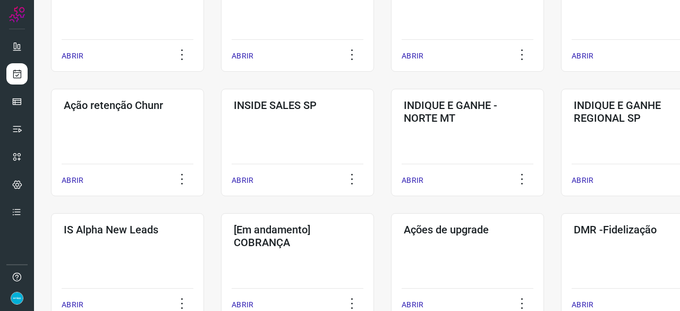
scroll to position [404, 0]
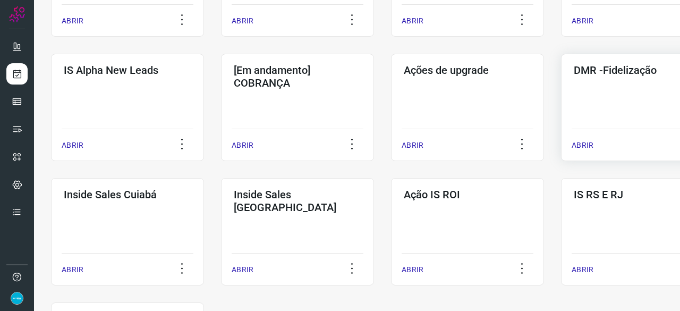
click at [585, 145] on p "ABRIR" at bounding box center [583, 145] width 22 height 11
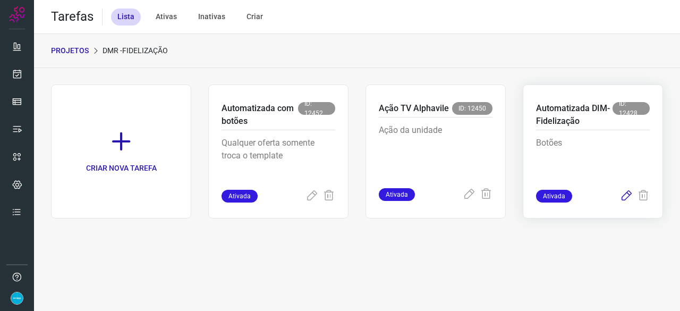
click at [627, 196] on icon at bounding box center [626, 196] width 13 height 13
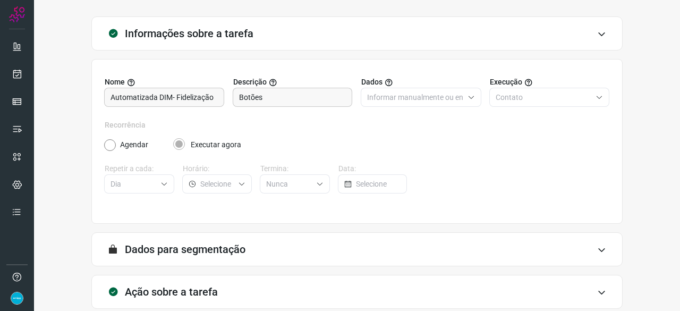
scroll to position [104, 0]
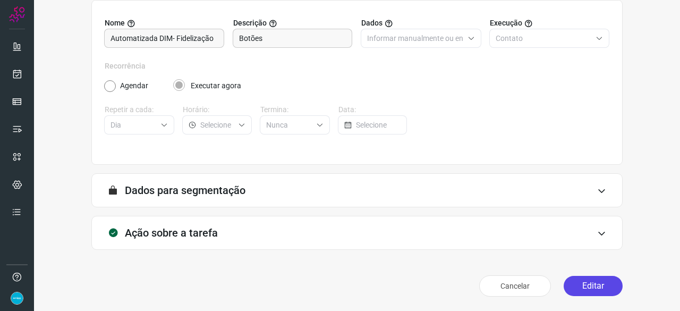
click at [576, 289] on button "Editar" at bounding box center [593, 286] width 59 height 20
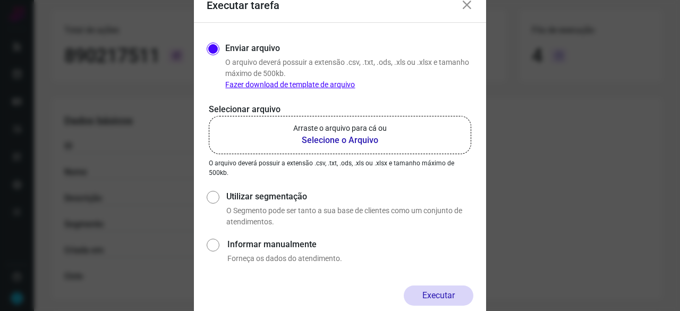
click at [329, 140] on b "Selecione o Arquivo" at bounding box center [340, 140] width 94 height 13
click at [0, 0] on input "Arraste o arquivo para cá ou Selecione o Arquivo" at bounding box center [0, 0] width 0 height 0
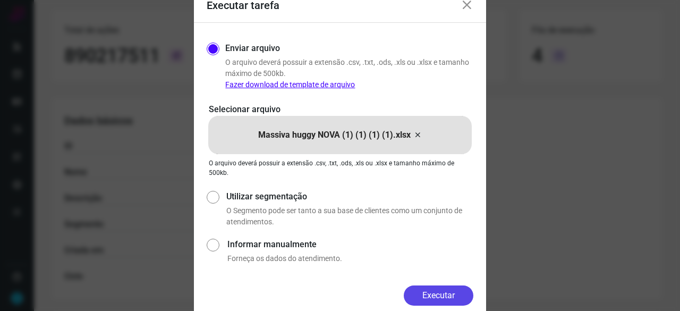
click at [435, 298] on button "Executar" at bounding box center [439, 295] width 70 height 20
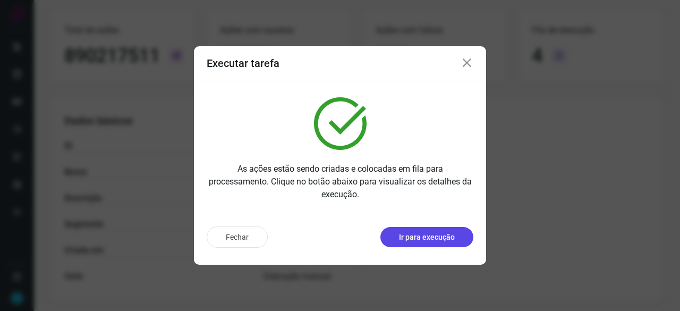
click at [430, 240] on p "Ir para execução" at bounding box center [427, 237] width 56 height 11
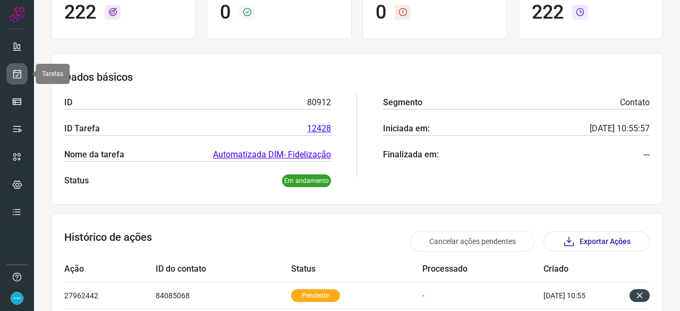
click at [16, 77] on icon at bounding box center [17, 74] width 11 height 11
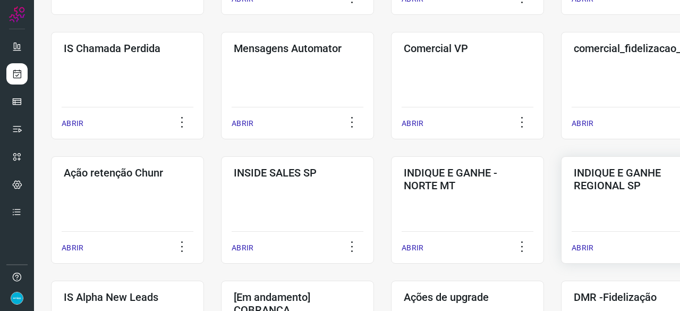
scroll to position [191, 0]
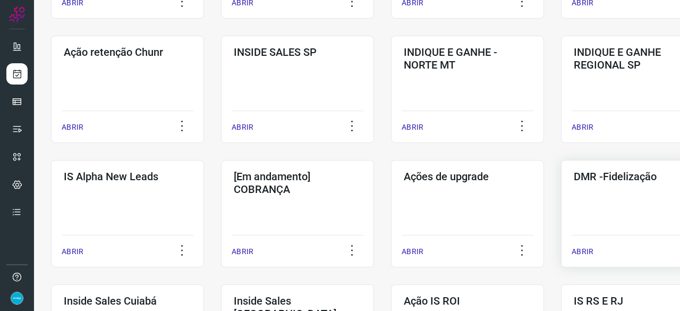
click at [582, 248] on p "ABRIR" at bounding box center [583, 251] width 22 height 11
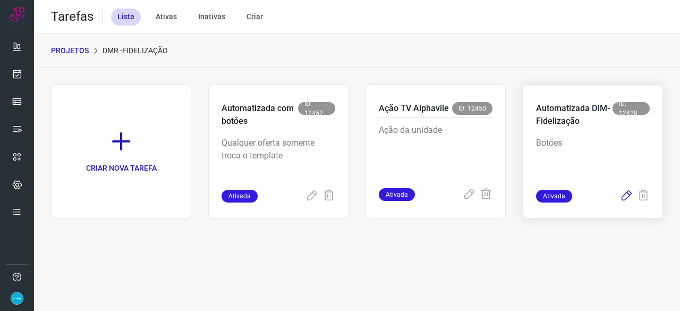
click at [629, 196] on icon at bounding box center [626, 196] width 13 height 13
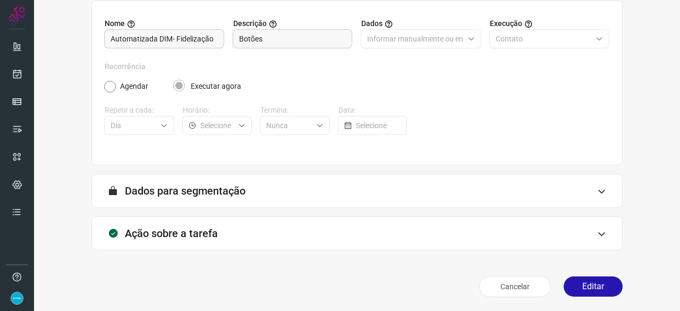
scroll to position [104, 0]
click at [574, 288] on button "Editar" at bounding box center [593, 286] width 59 height 20
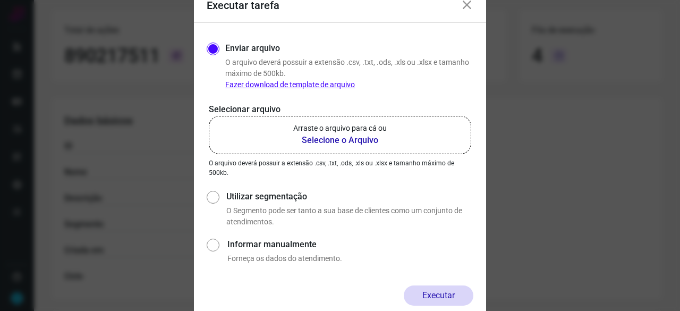
click at [326, 141] on b "Selecione o Arquivo" at bounding box center [340, 140] width 94 height 13
click at [0, 0] on input "Arraste o arquivo para cá ou Selecione o Arquivo" at bounding box center [0, 0] width 0 height 0
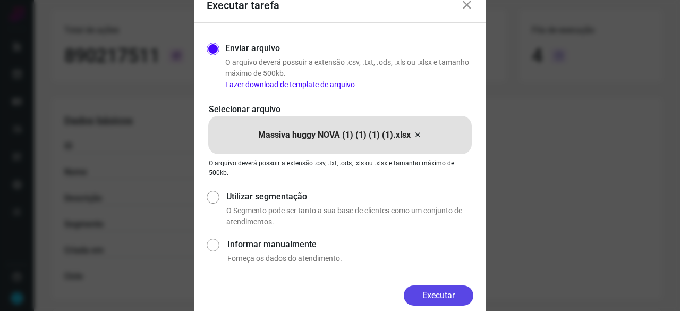
click at [433, 297] on button "Executar" at bounding box center [439, 295] width 70 height 20
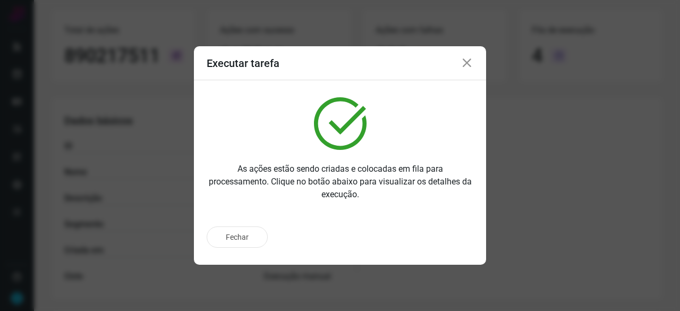
click at [470, 62] on icon at bounding box center [467, 63] width 13 height 13
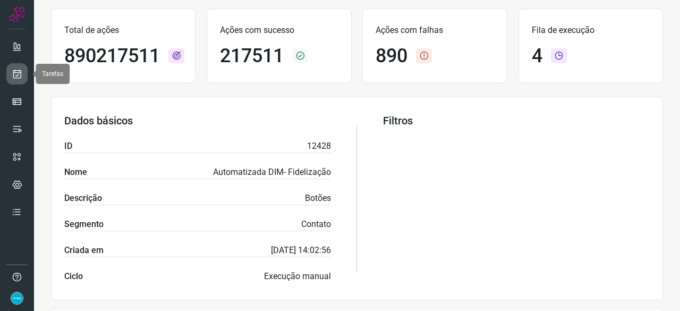
click at [17, 75] on icon at bounding box center [17, 74] width 11 height 11
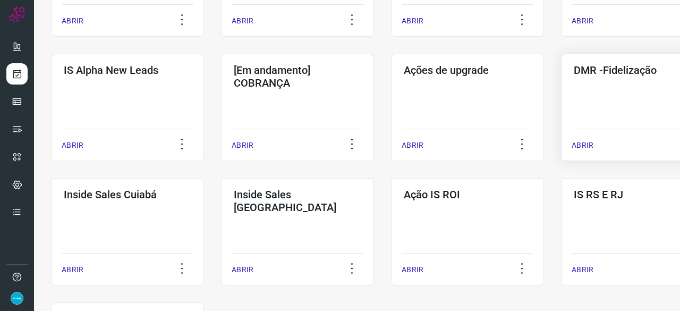
click at [585, 146] on p "ABRIR" at bounding box center [583, 145] width 22 height 11
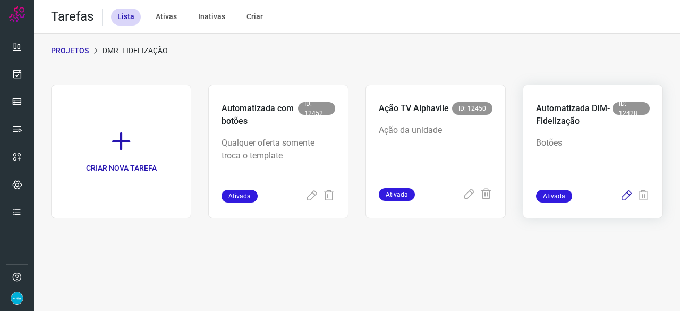
click at [627, 197] on icon at bounding box center [626, 196] width 13 height 13
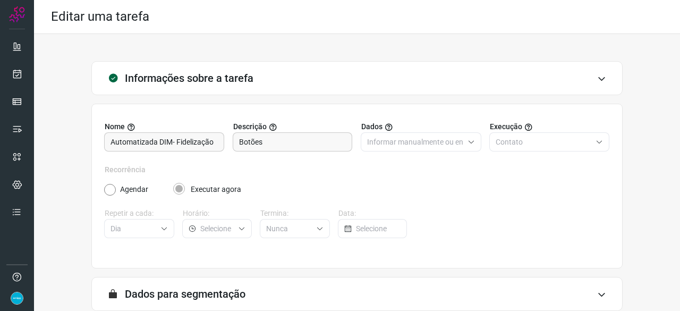
scroll to position [104, 0]
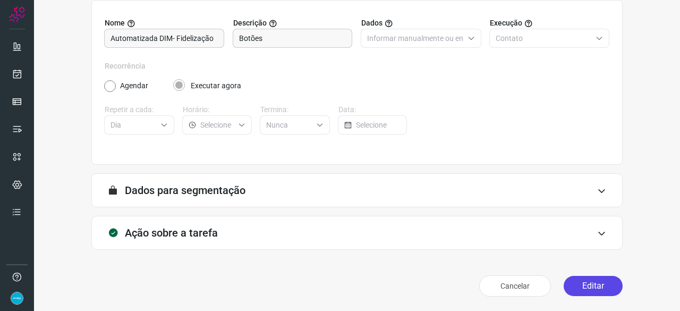
click at [586, 285] on button "Editar" at bounding box center [593, 286] width 59 height 20
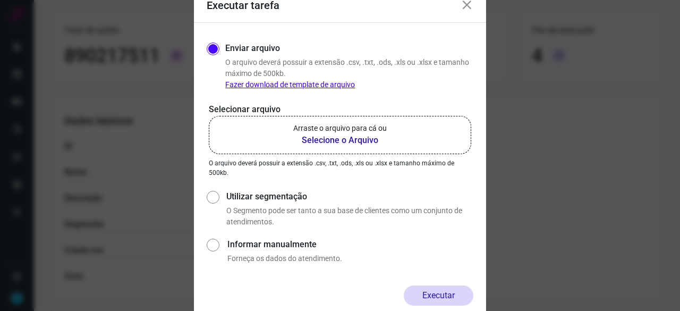
click at [336, 141] on b "Selecione o Arquivo" at bounding box center [340, 140] width 94 height 13
click at [0, 0] on input "Arraste o arquivo para cá ou Selecione o Arquivo" at bounding box center [0, 0] width 0 height 0
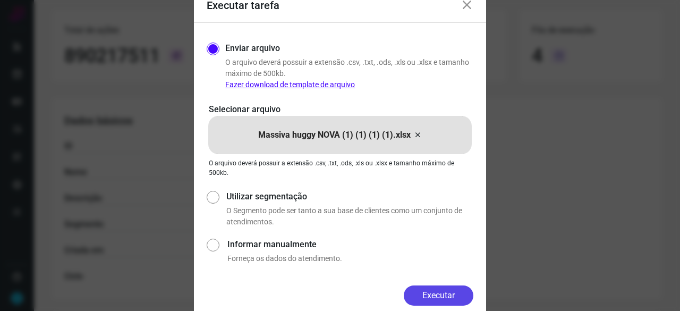
click at [449, 295] on button "Executar" at bounding box center [439, 295] width 70 height 20
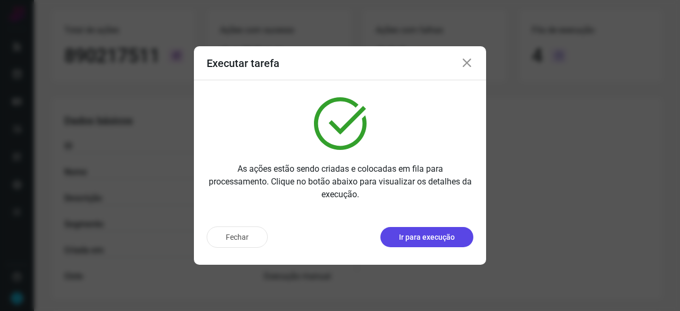
click at [402, 236] on p "Ir para execução" at bounding box center [427, 237] width 56 height 11
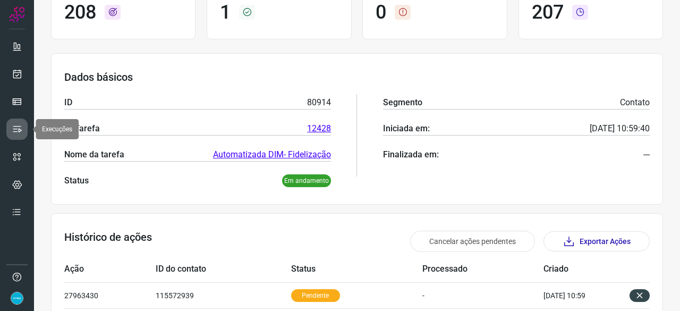
click at [16, 124] on icon at bounding box center [17, 129] width 11 height 11
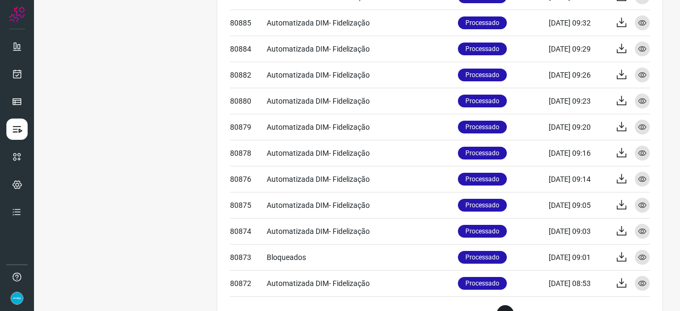
scroll to position [496, 0]
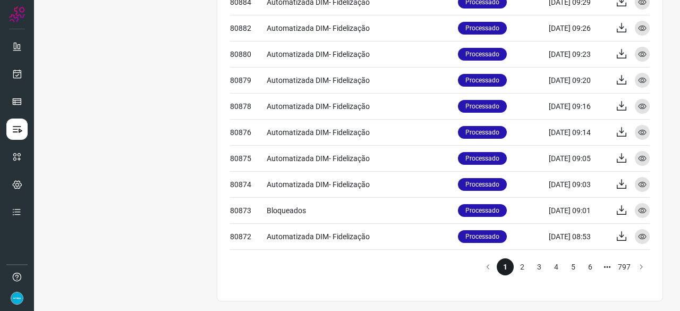
click at [634, 268] on button "Go to next page" at bounding box center [641, 266] width 17 height 17
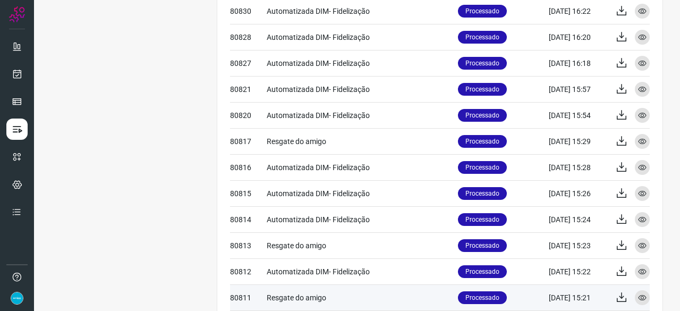
scroll to position [496, 0]
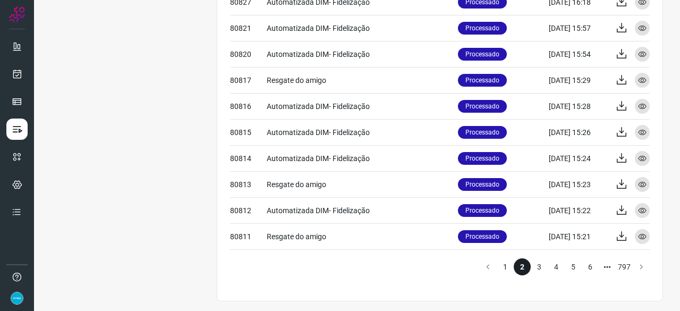
click at [499, 268] on li "1" at bounding box center [505, 266] width 17 height 17
